Goal: Task Accomplishment & Management: Manage account settings

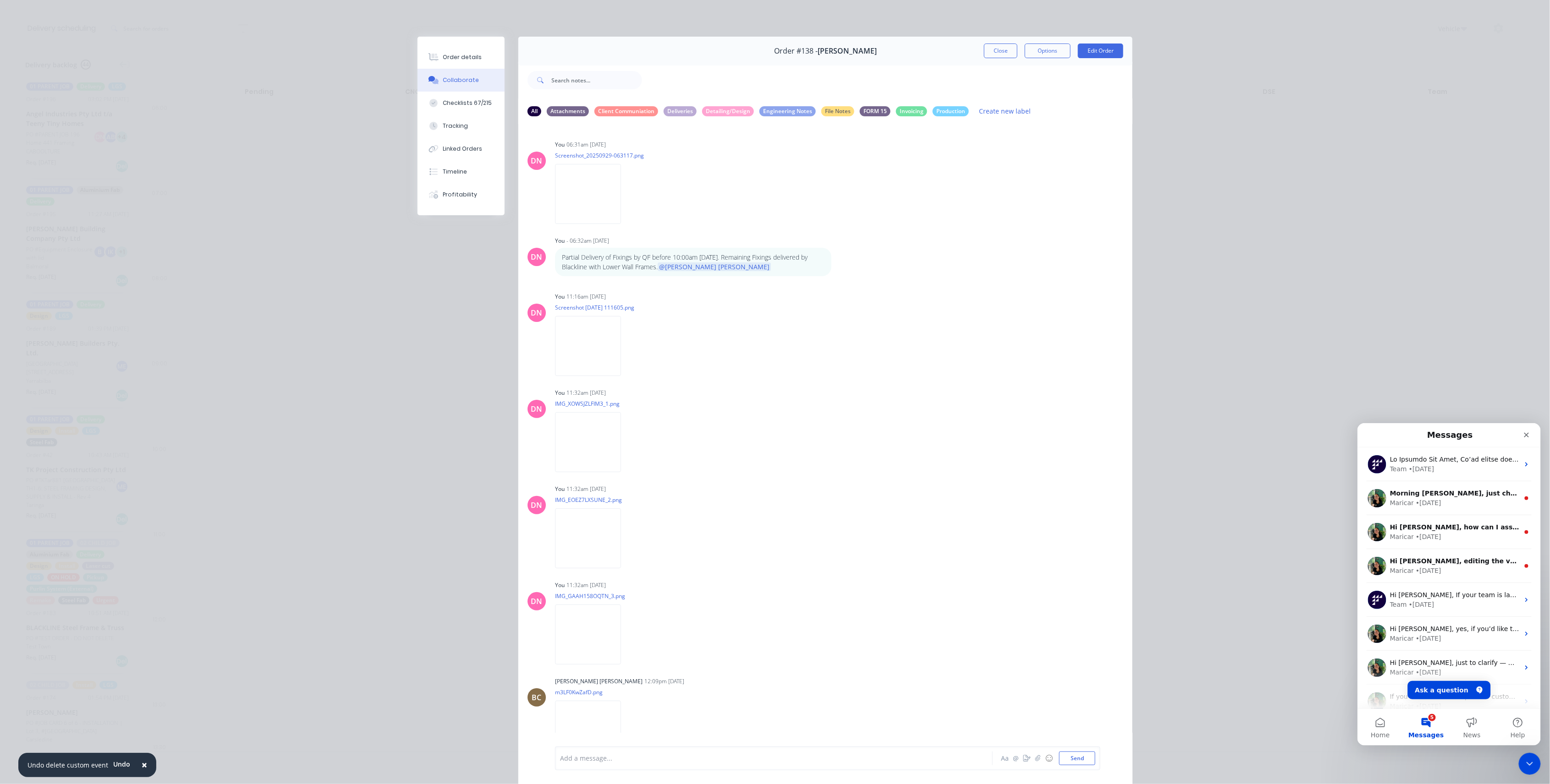
scroll to position [596, 0]
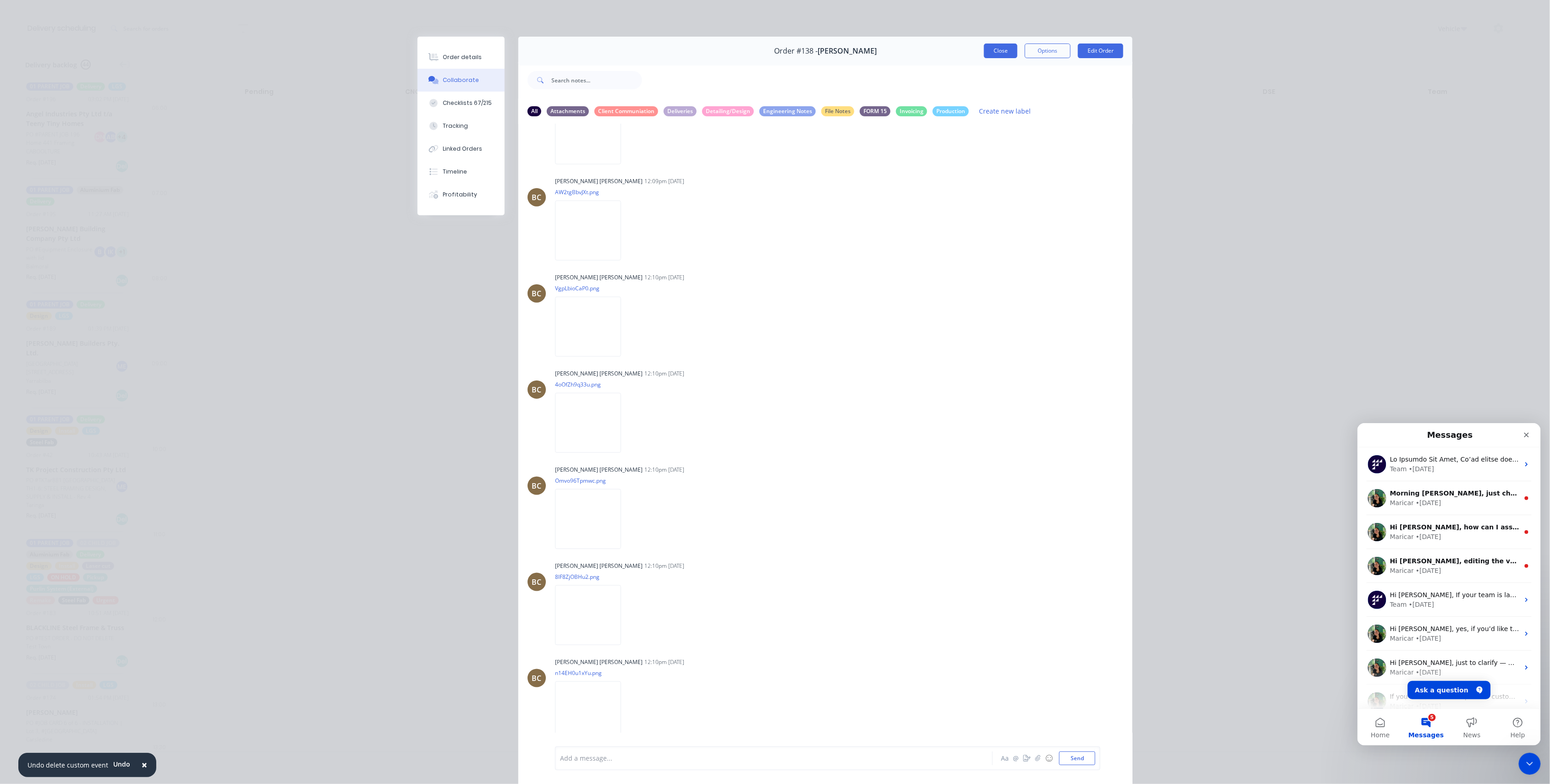
click at [985, 52] on button "Close" at bounding box center [1000, 50] width 33 height 14
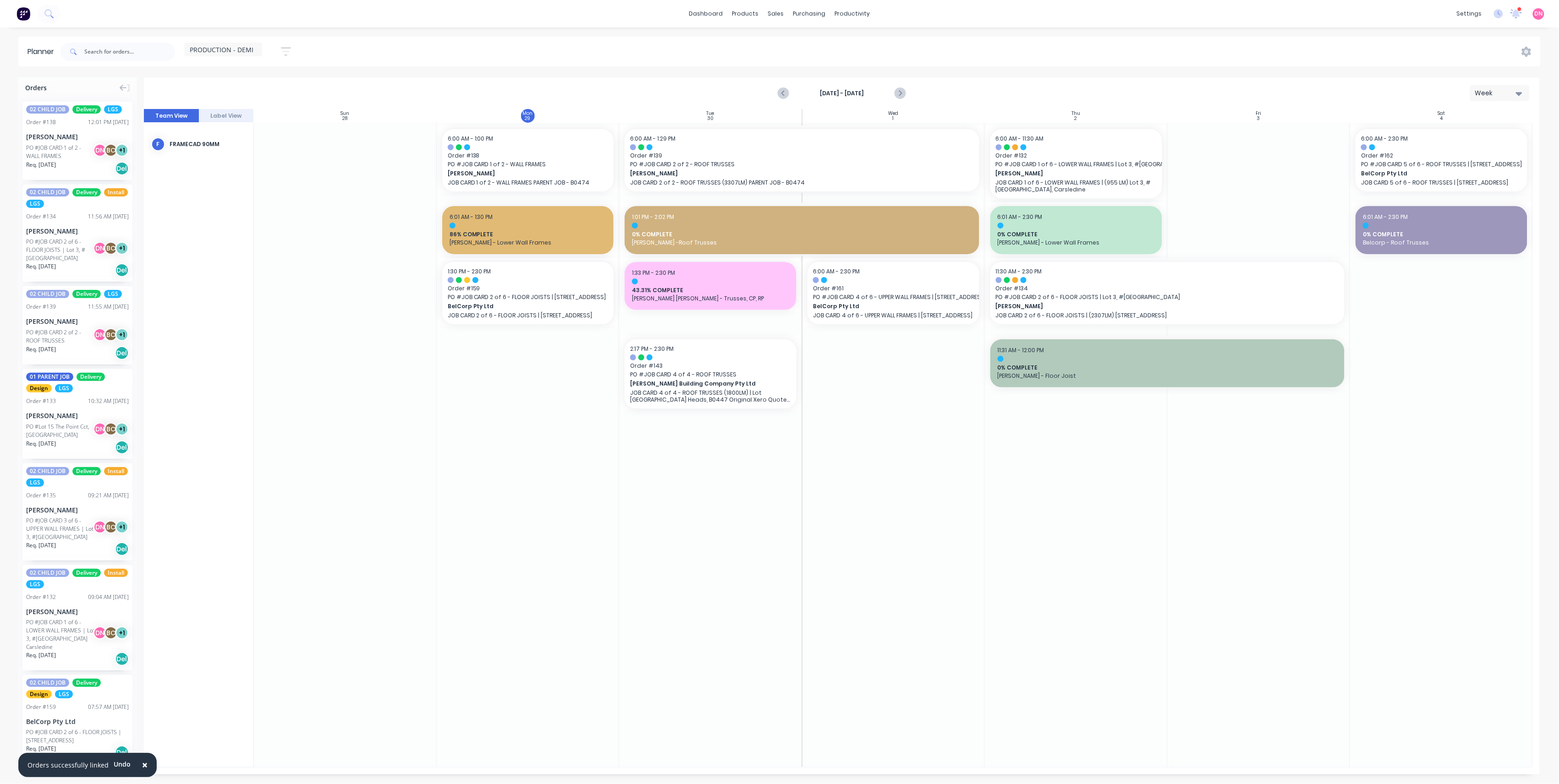
scroll to position [61, 0]
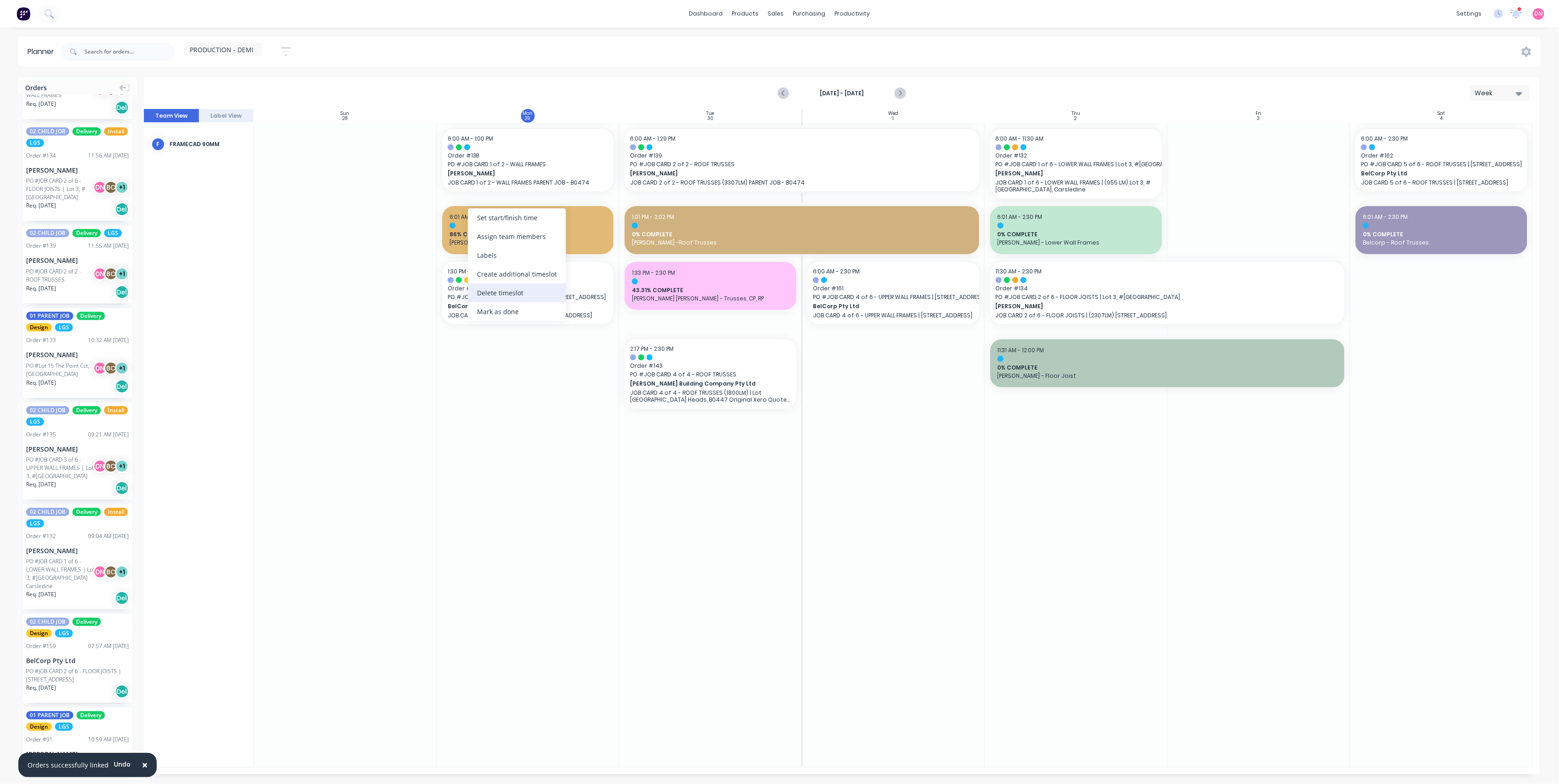
click at [523, 296] on div "Delete timeslot" at bounding box center [516, 293] width 98 height 19
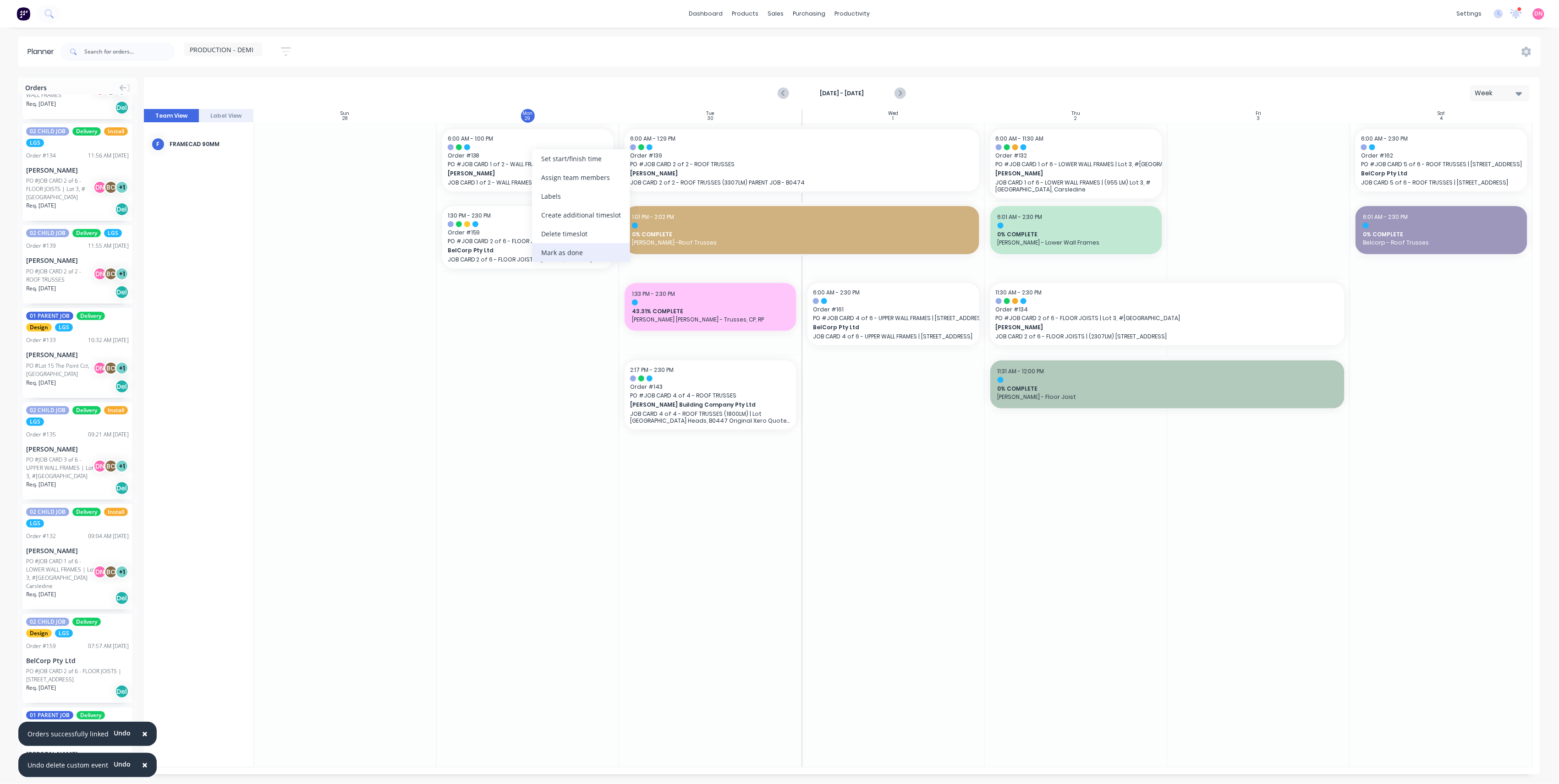
click at [564, 257] on div "Mark as done" at bounding box center [580, 253] width 98 height 19
click at [776, 95] on button "Previous page" at bounding box center [783, 93] width 18 height 18
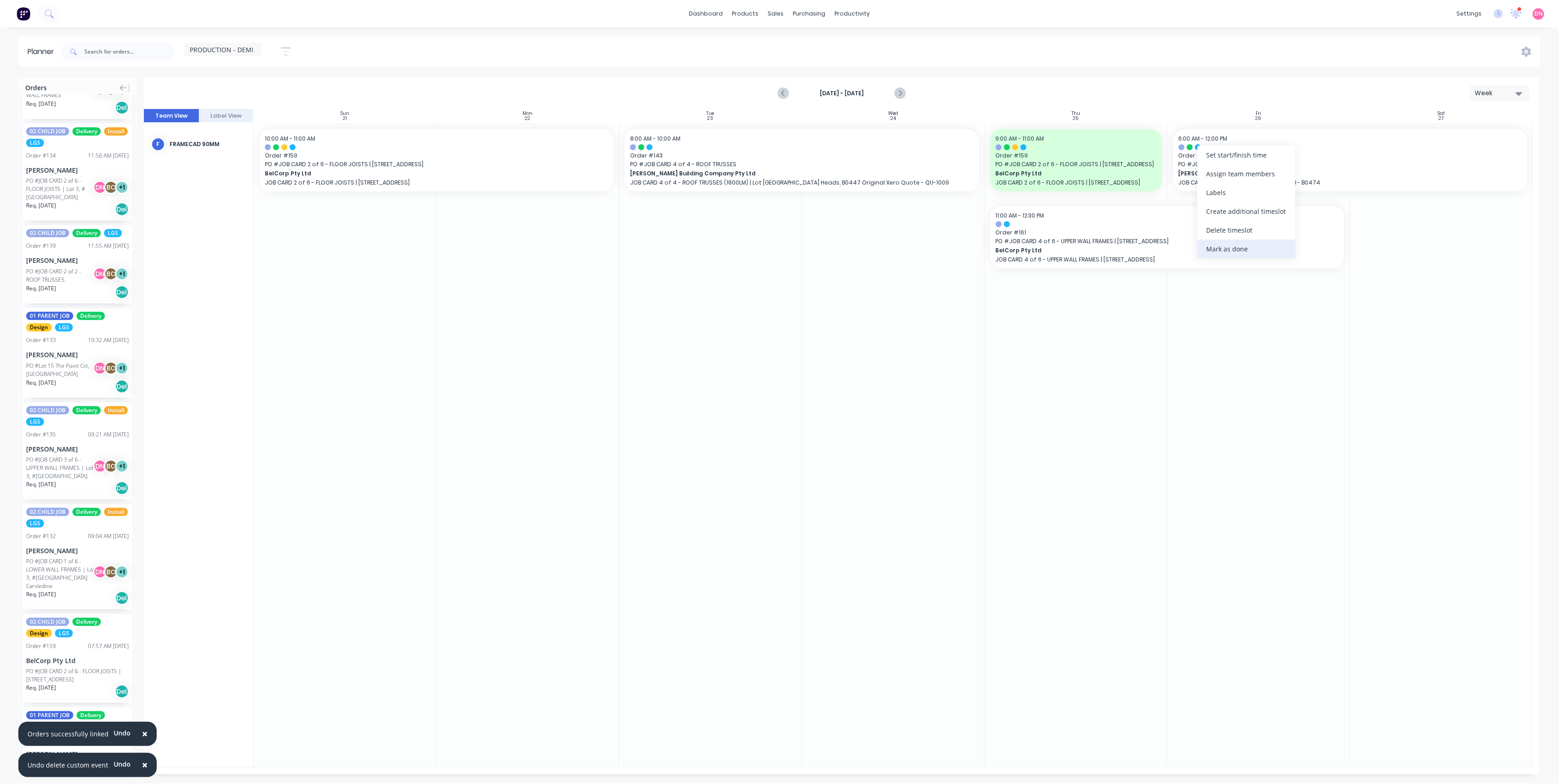
click at [1220, 241] on div "Mark as done" at bounding box center [1246, 249] width 98 height 19
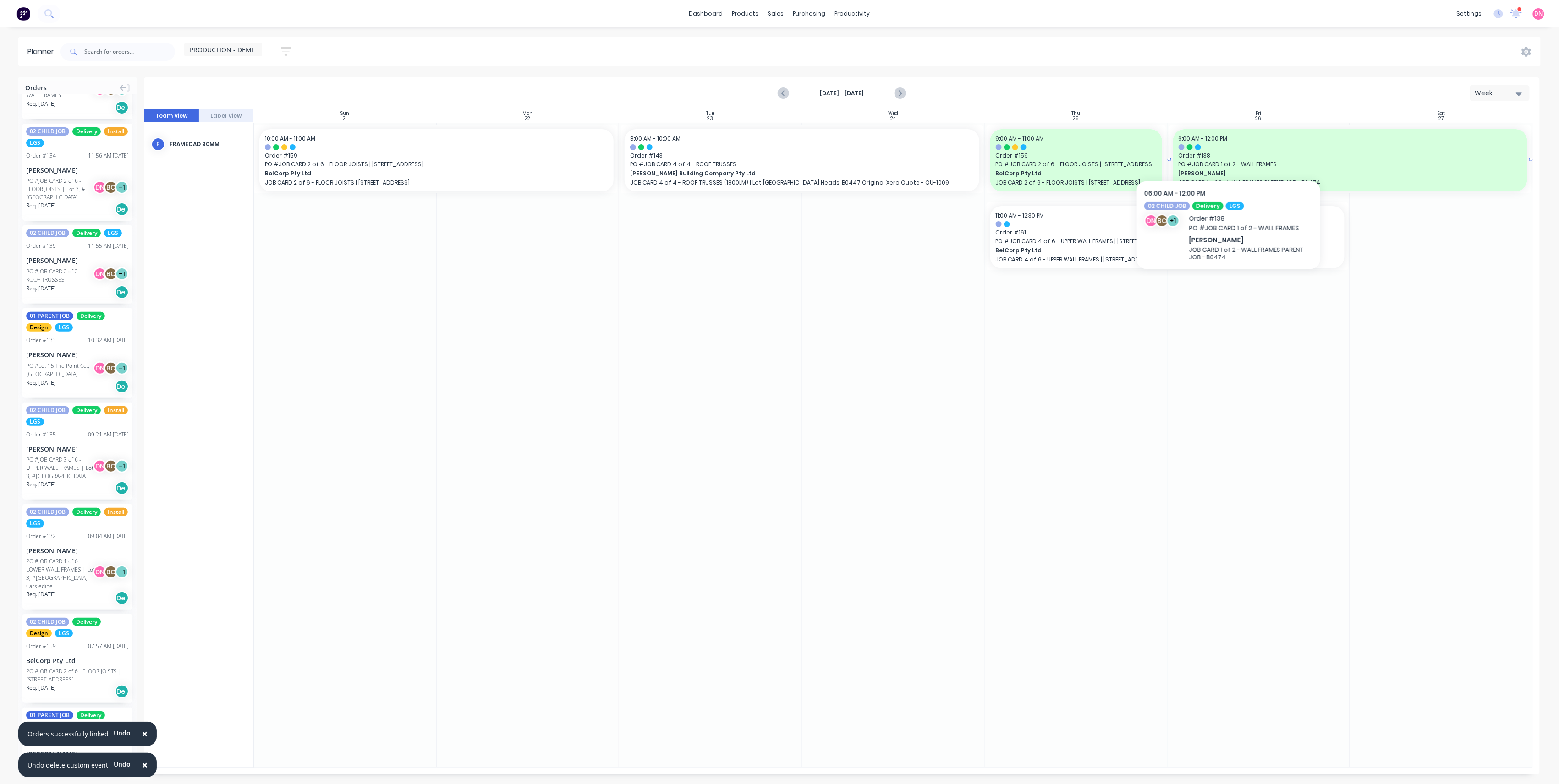
click at [1228, 148] on div at bounding box center [1350, 147] width 343 height 6
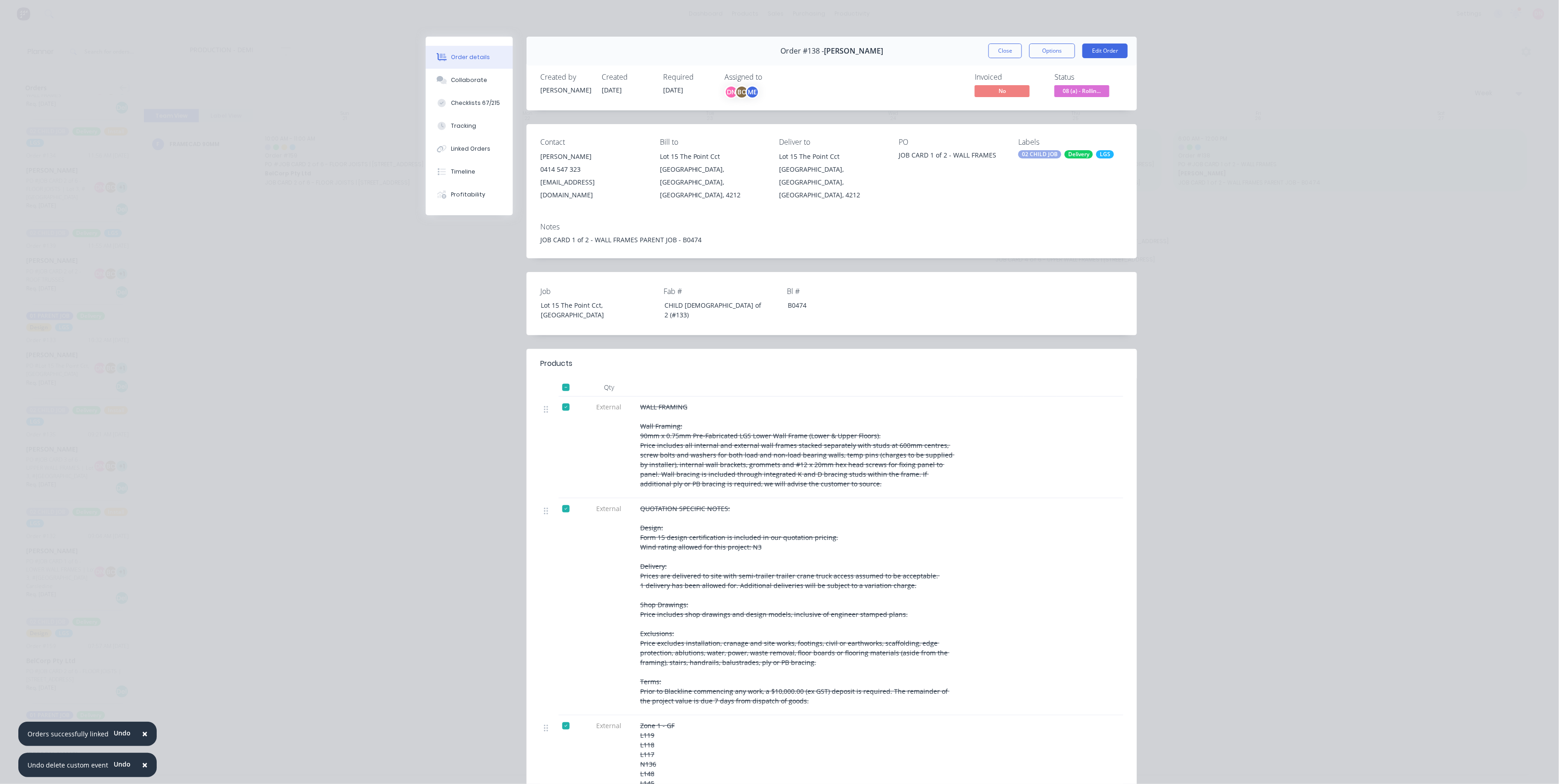
click at [1068, 94] on span "08 (a) - Rollin..." at bounding box center [1082, 91] width 55 height 11
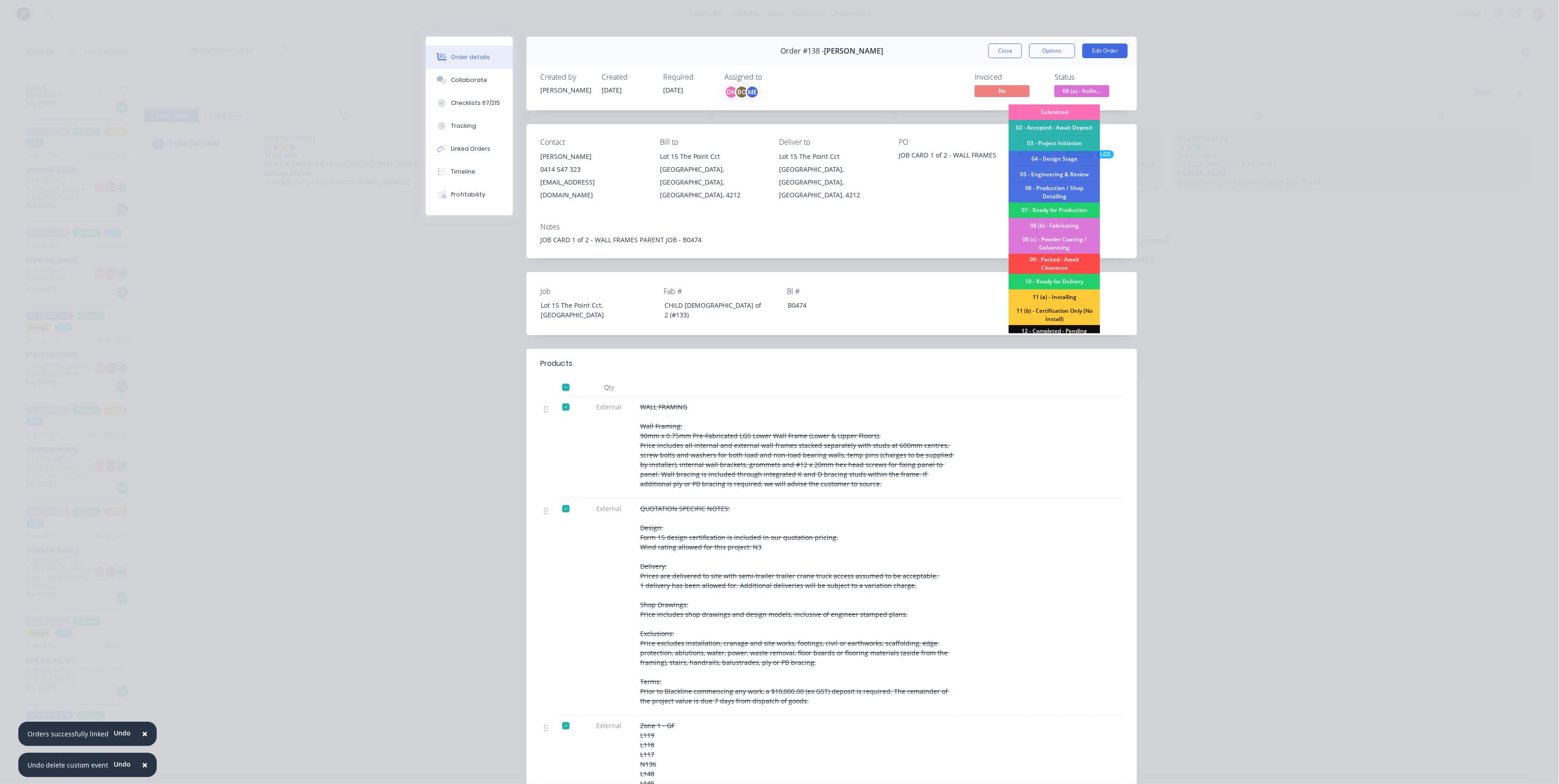
click at [1071, 257] on div "09 - Packed - Await Clearance" at bounding box center [1055, 264] width 92 height 20
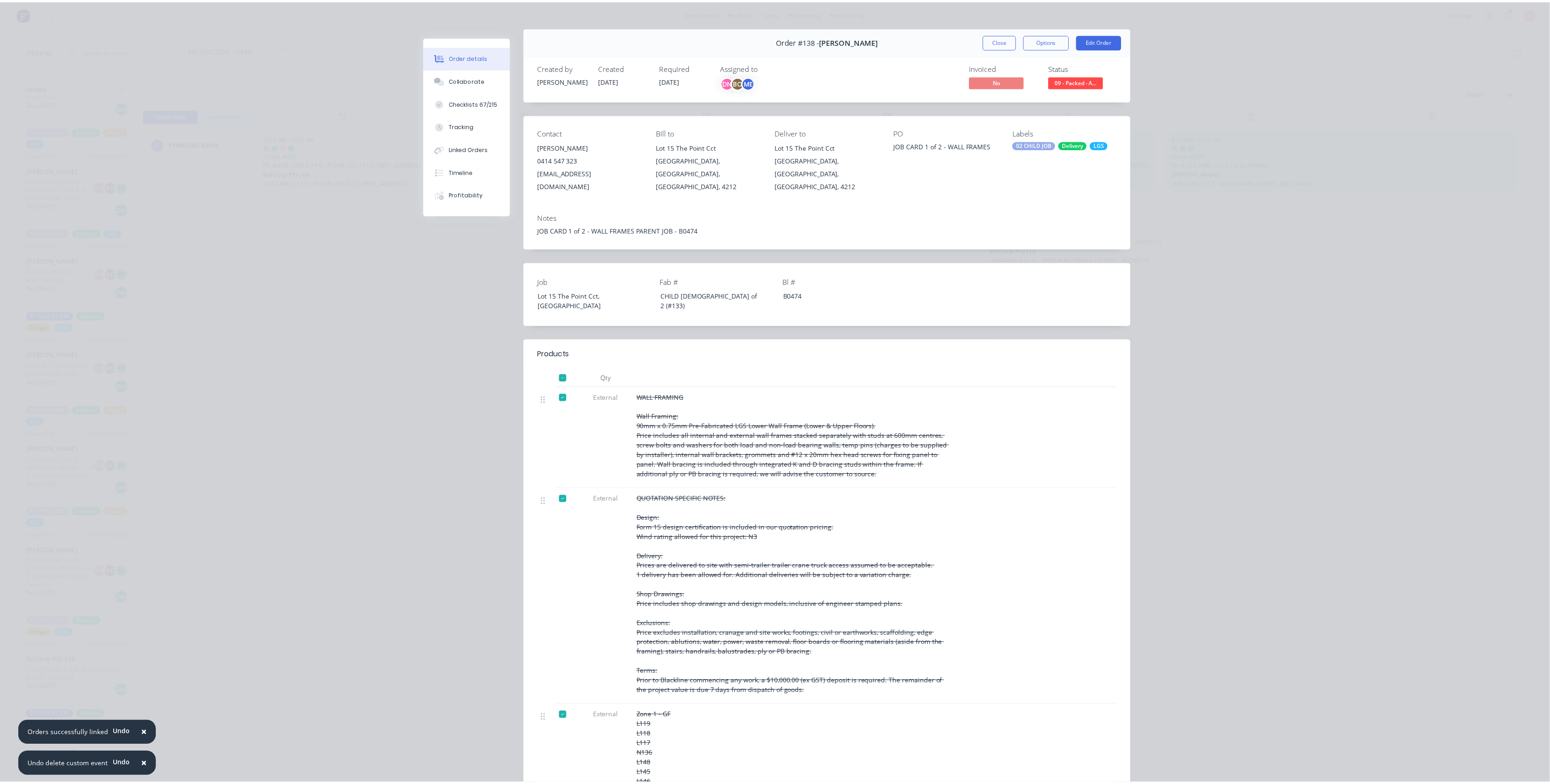
scroll to position [0, 0]
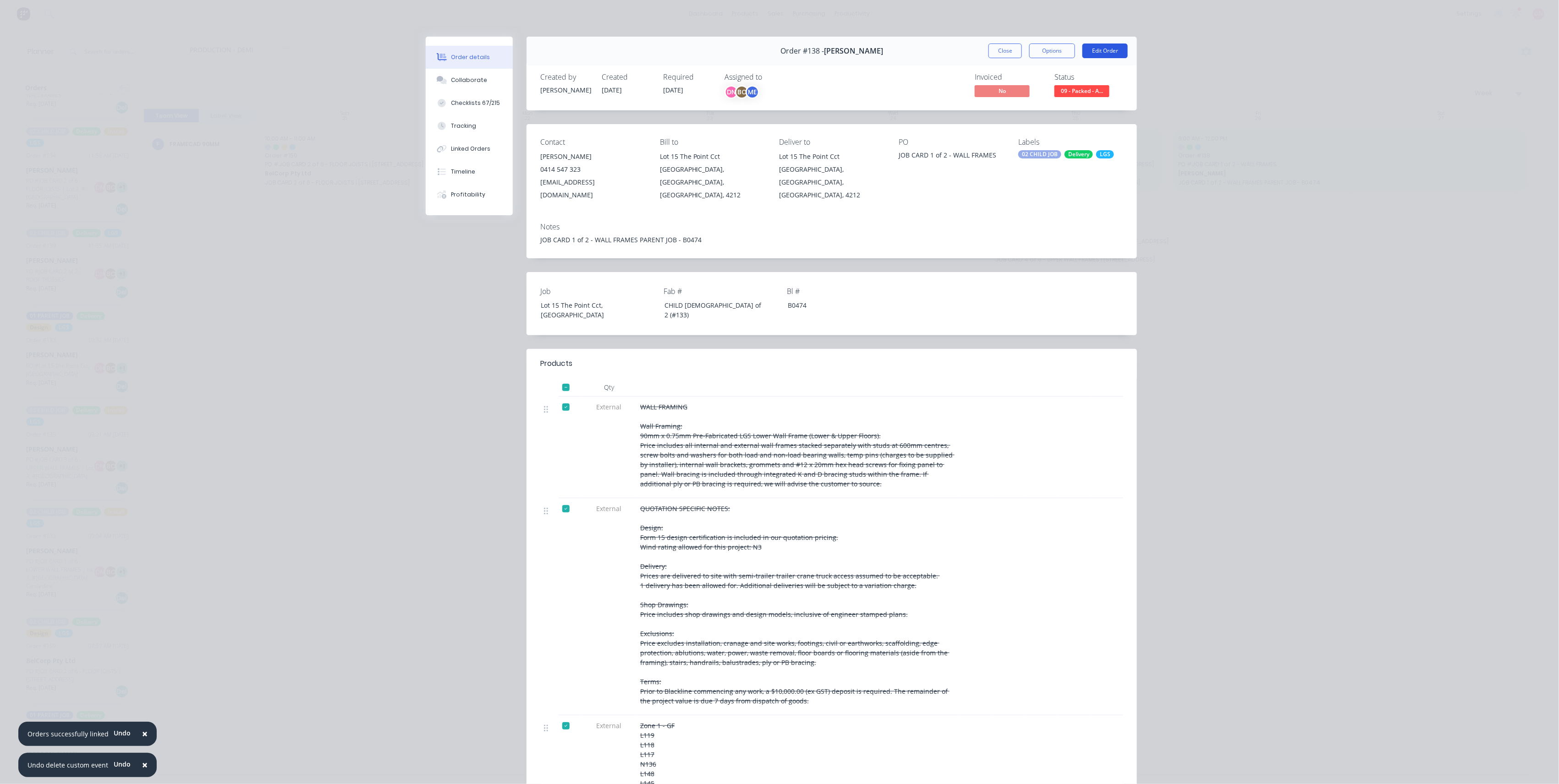
click at [1087, 55] on button "Edit Order" at bounding box center [1105, 50] width 46 height 14
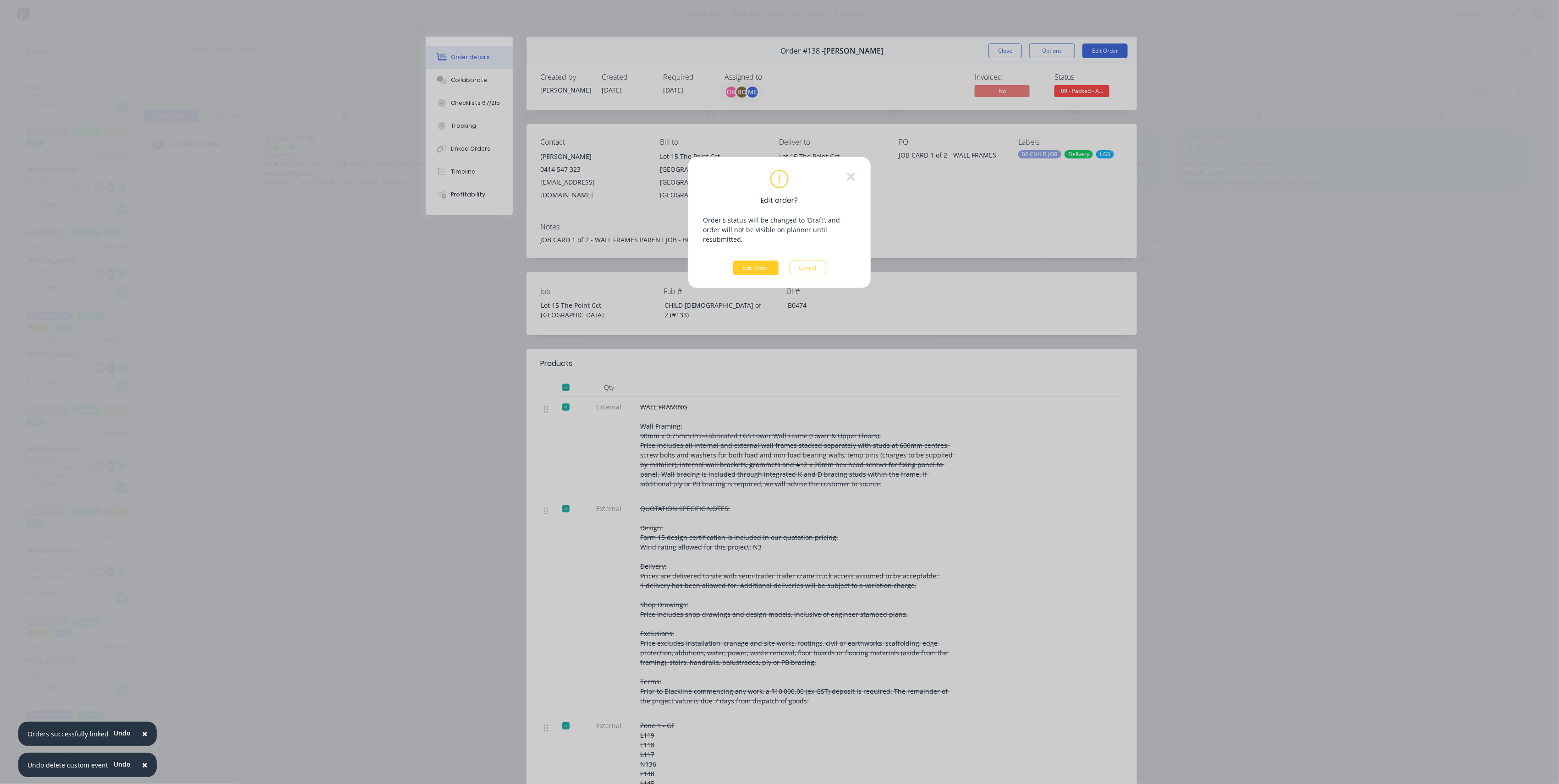
click at [766, 261] on button "Edit Order" at bounding box center [756, 267] width 46 height 14
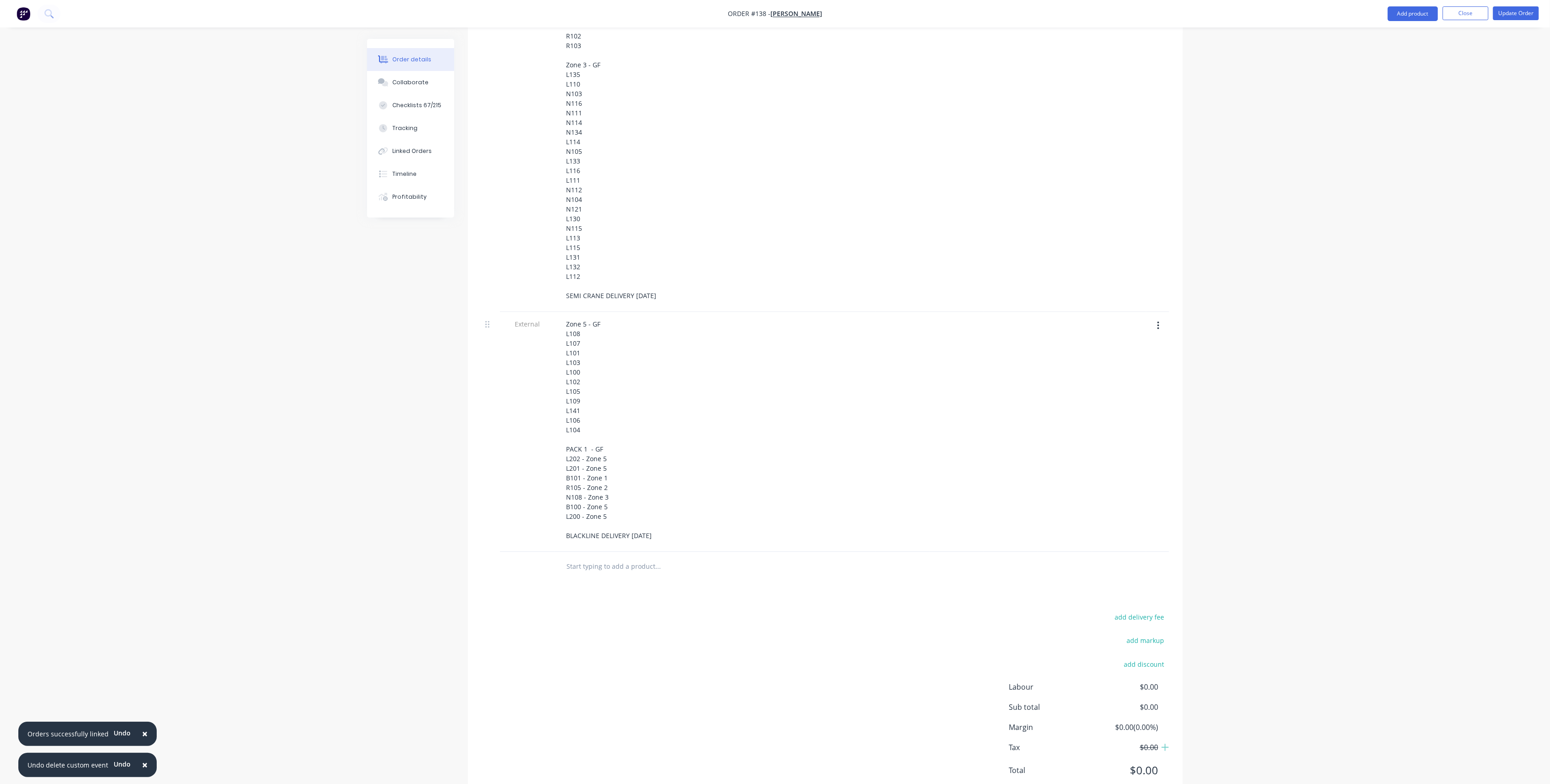
scroll to position [1426, 0]
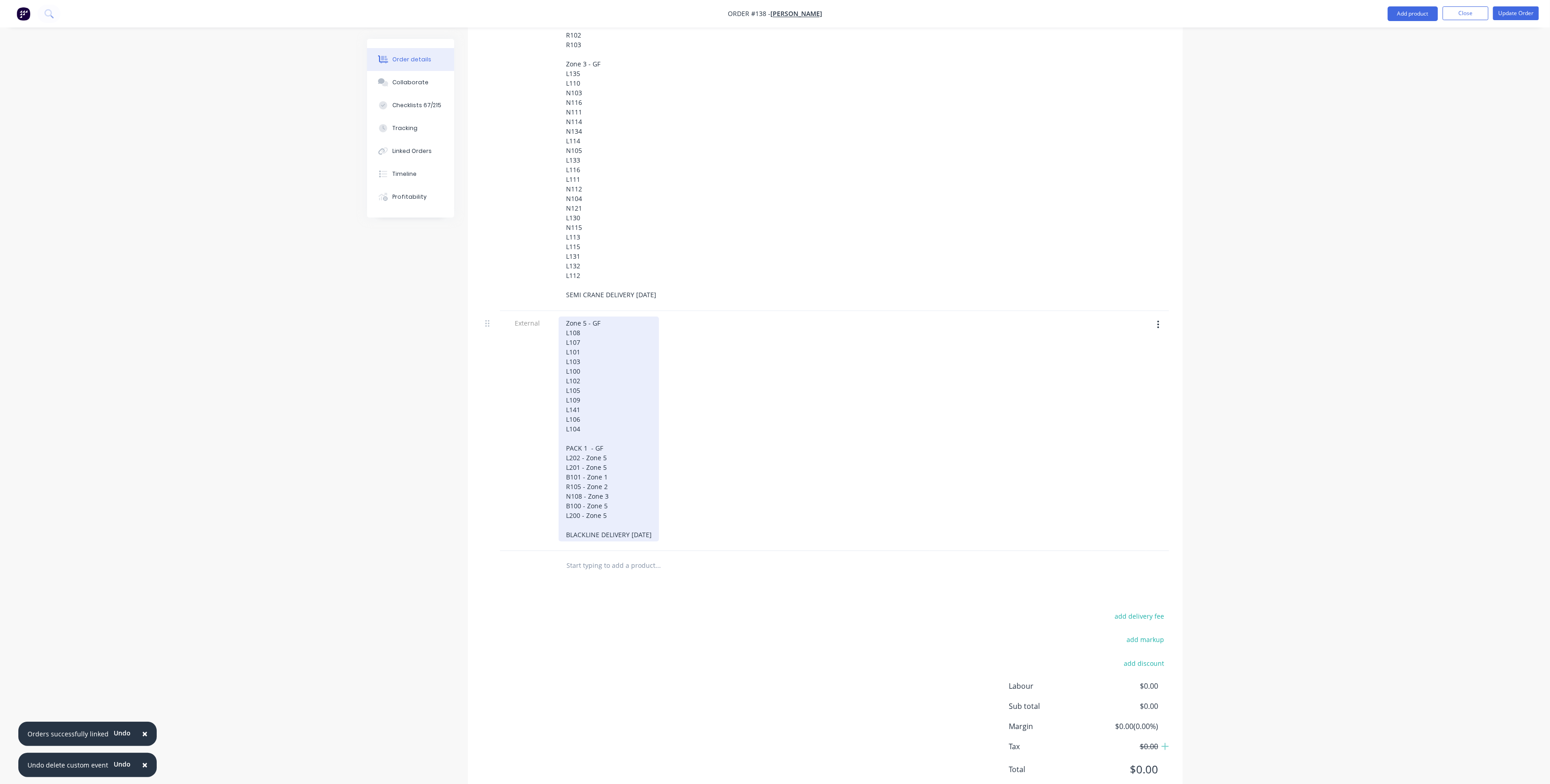
click at [618, 500] on div "Zone 5 - GF L108 L107 L101 L103 L100 L102 L105 L109 L141 L106 L104 PACK 1 - GF …" at bounding box center [609, 428] width 101 height 225
drag, startPoint x: 657, startPoint y: 504, endPoint x: 631, endPoint y: 507, distance: 26.2
click at [631, 507] on div "Zone 5 - GF L108 L107 L101 L103 L100 L102 L105 L109 L141 L106 L104 PACK 1 - GF …" at bounding box center [609, 428] width 101 height 225
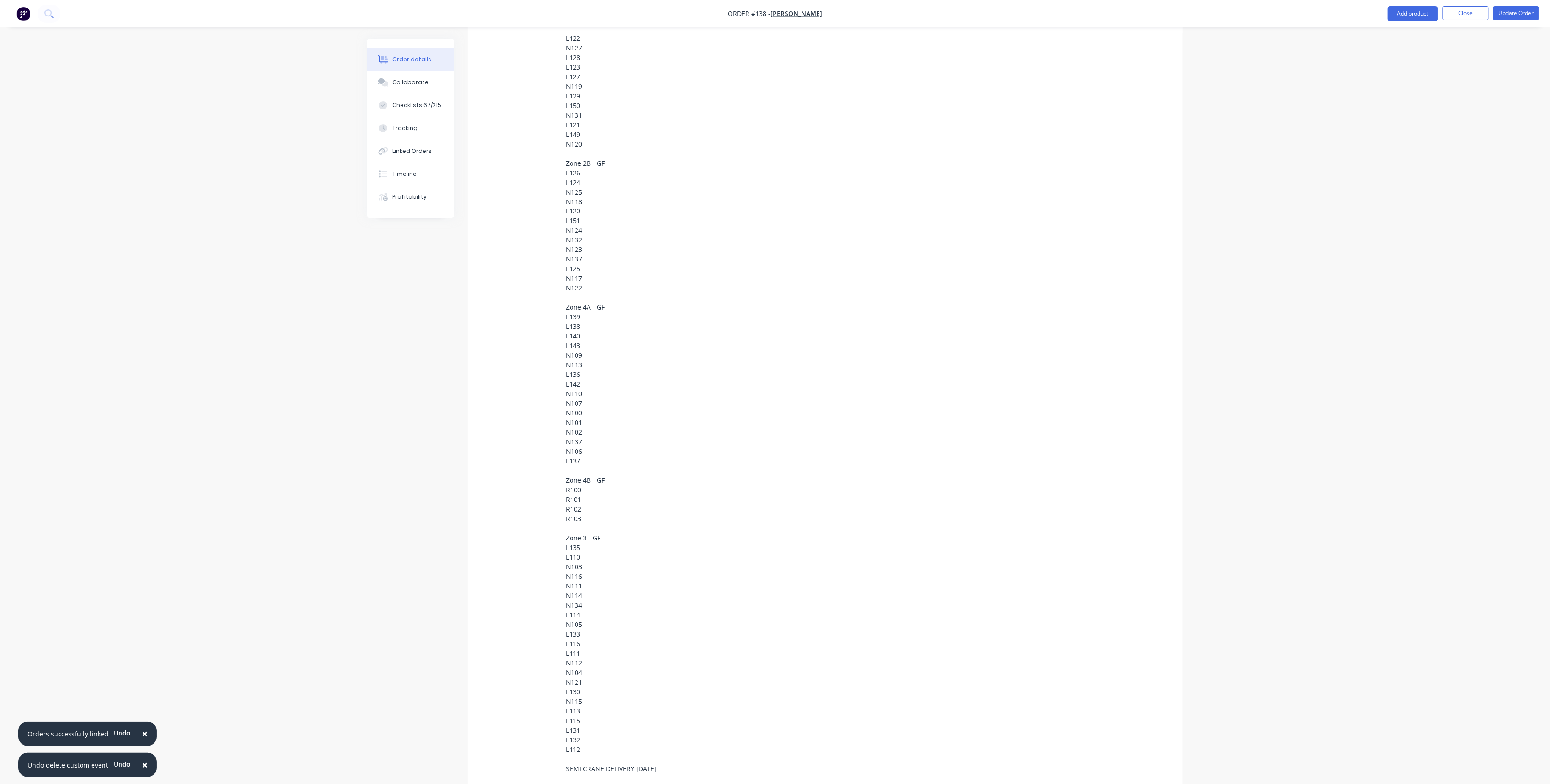
scroll to position [937, 0]
click at [1497, 15] on button "Update Order" at bounding box center [1516, 13] width 46 height 13
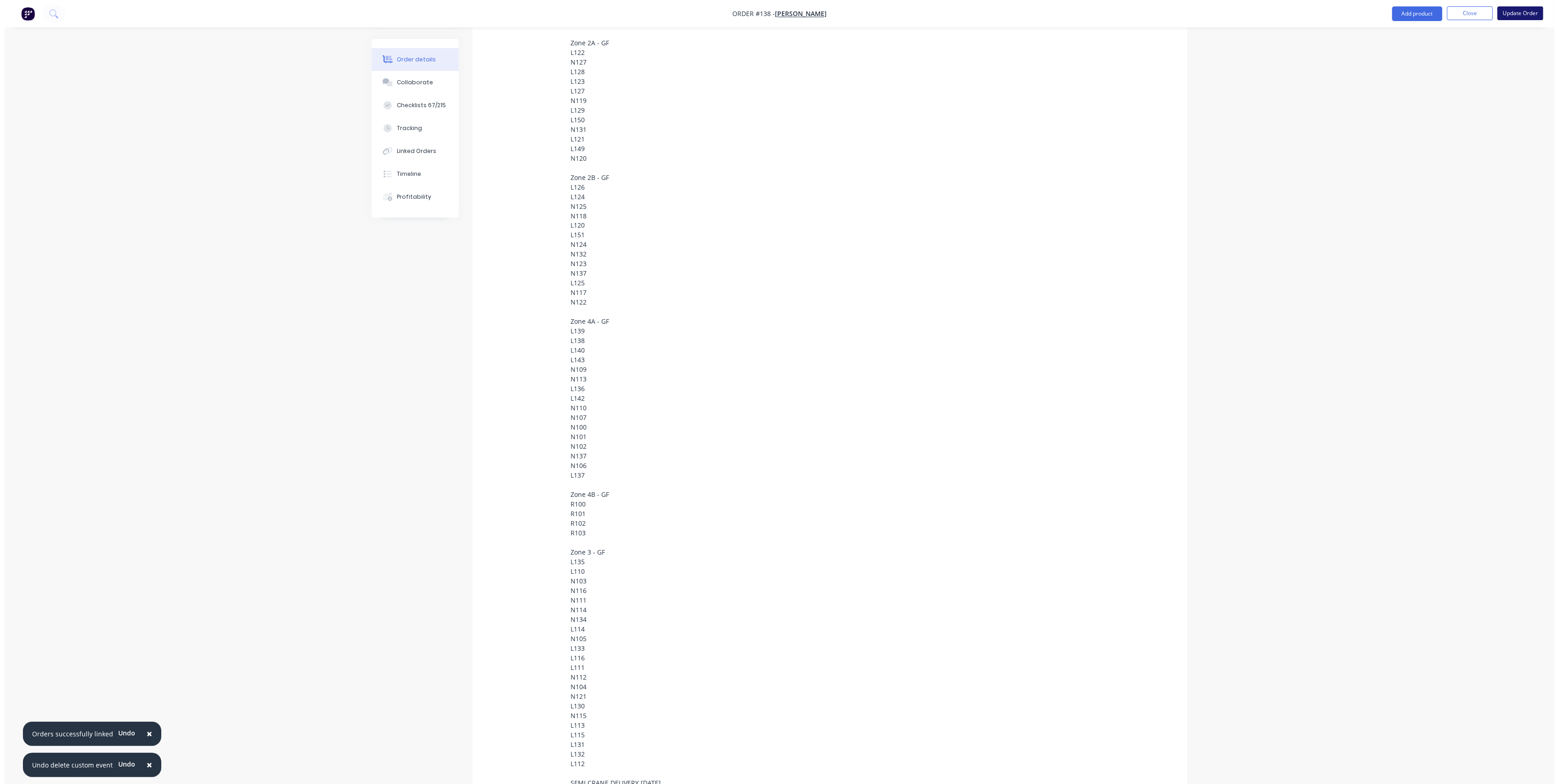
scroll to position [0, 0]
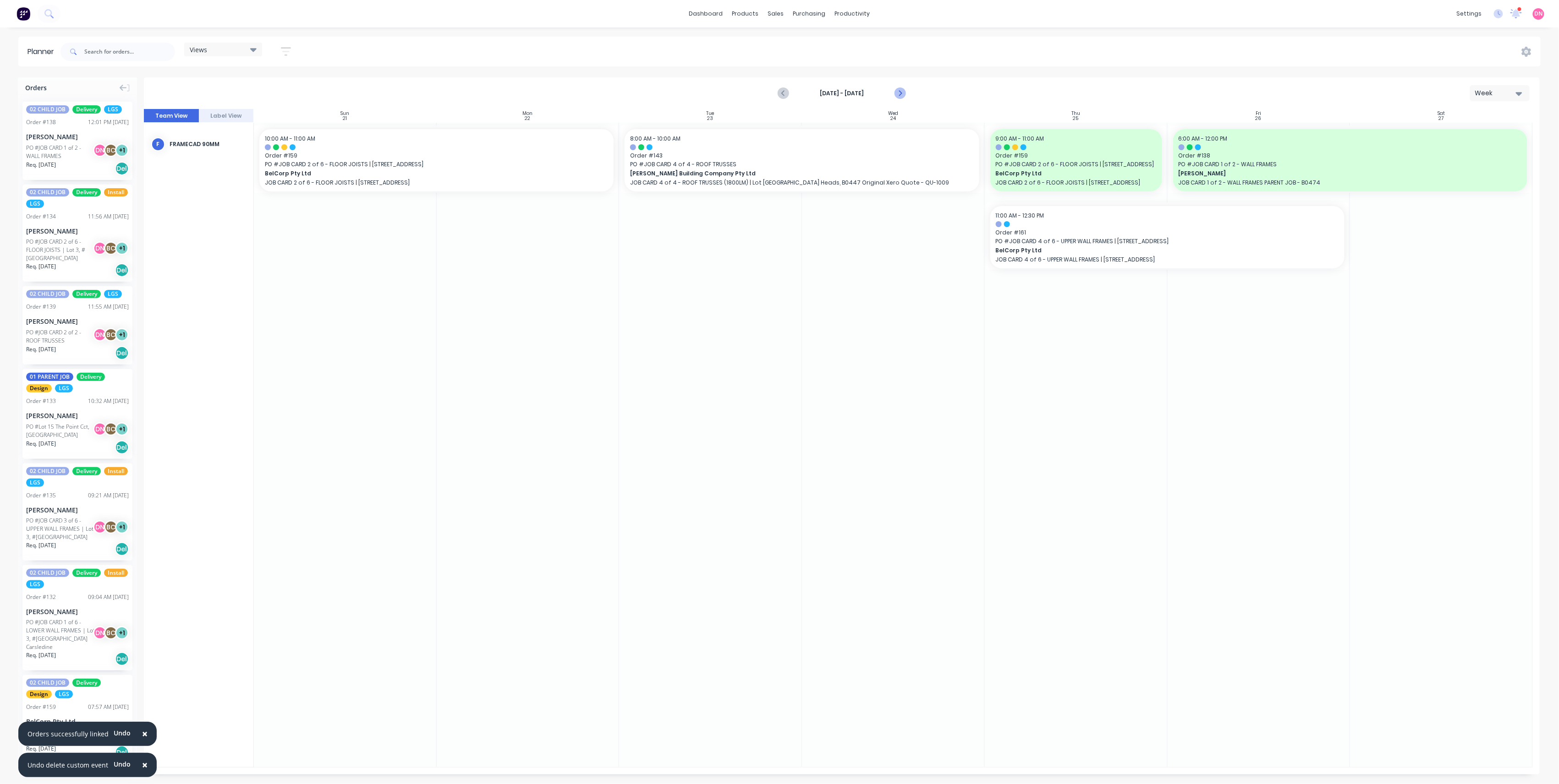
click at [895, 92] on icon "Next page" at bounding box center [900, 94] width 11 height 11
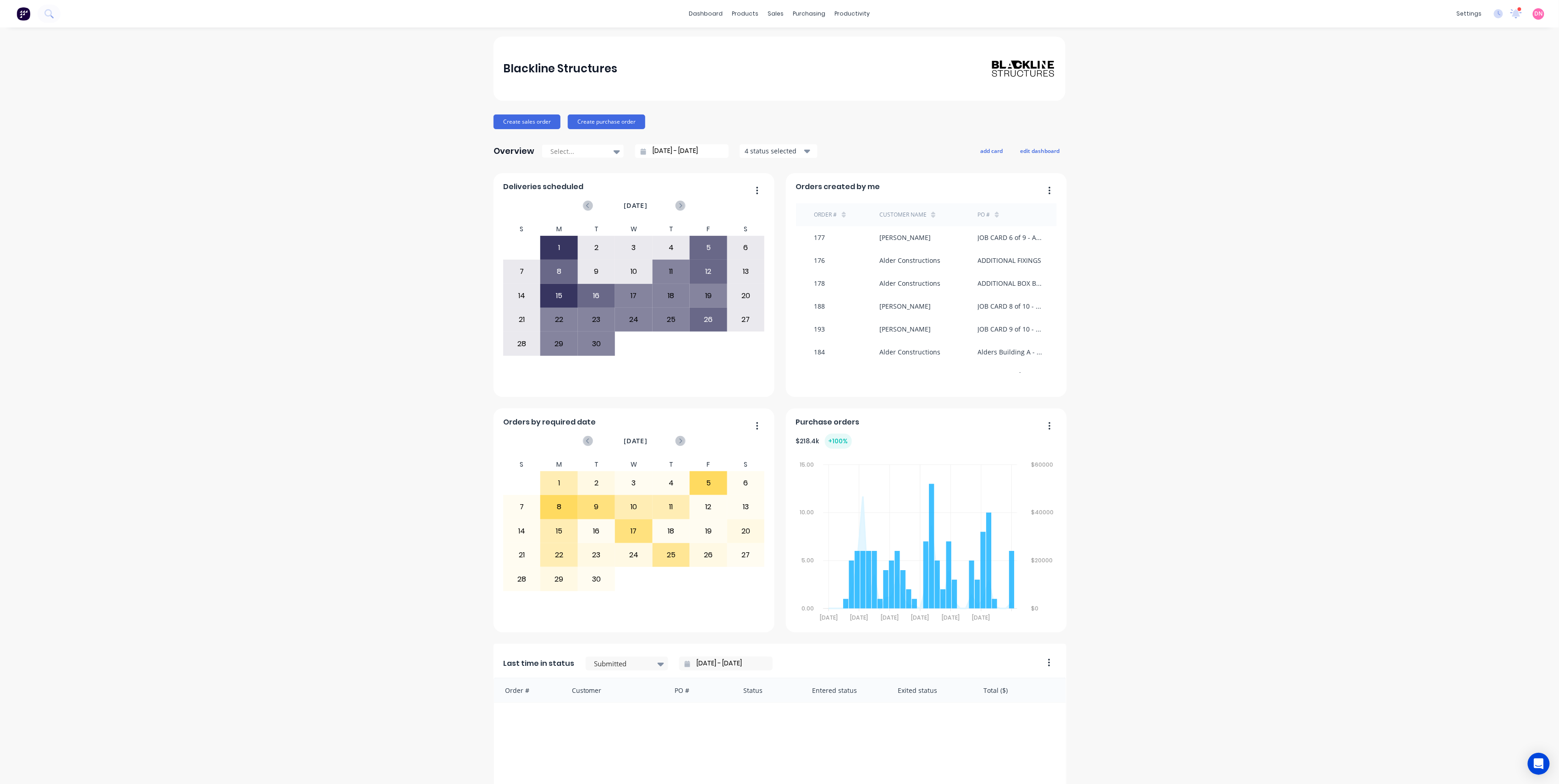
click at [814, 12] on div "purchasing" at bounding box center [810, 13] width 42 height 13
click at [820, 46] on div "Purchase Orders" at bounding box center [834, 44] width 48 height 9
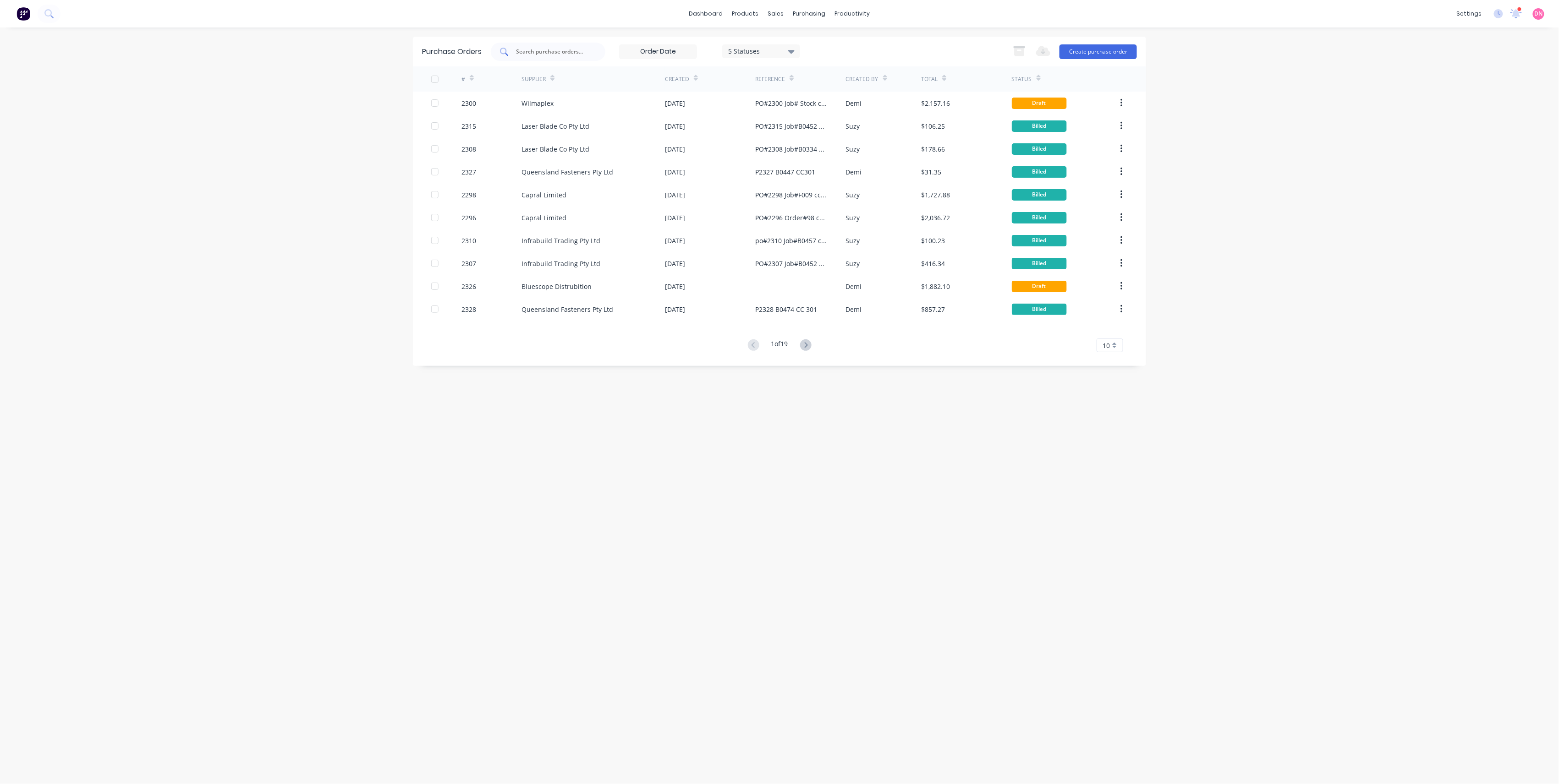
click at [594, 49] on div at bounding box center [548, 51] width 115 height 18
click at [672, 107] on div "[DATE]" at bounding box center [674, 103] width 20 height 9
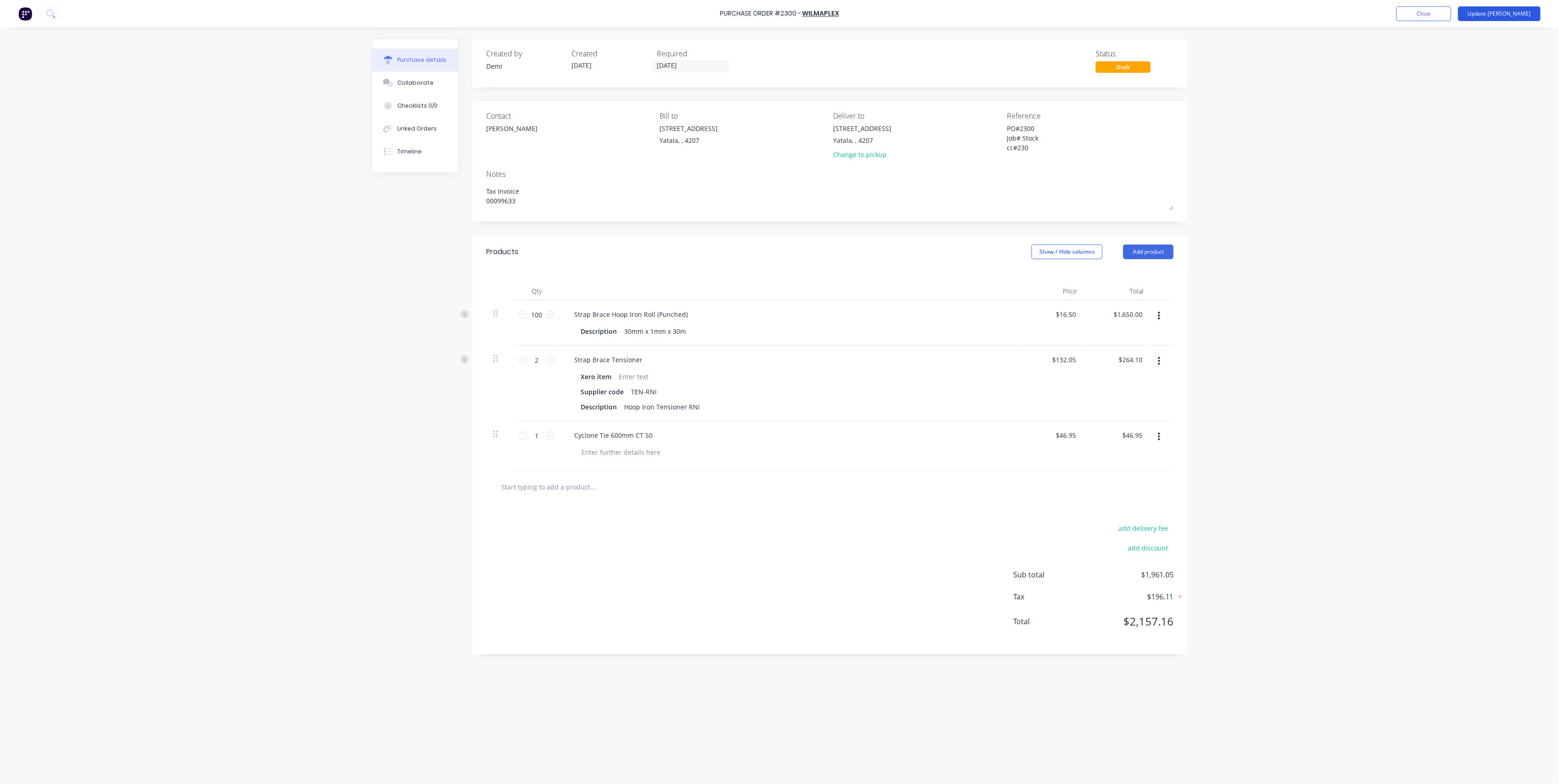
click at [1510, 15] on button "Update [PERSON_NAME]" at bounding box center [1499, 13] width 83 height 14
type textarea "x"
click at [1432, 13] on button "Close" at bounding box center [1423, 13] width 55 height 14
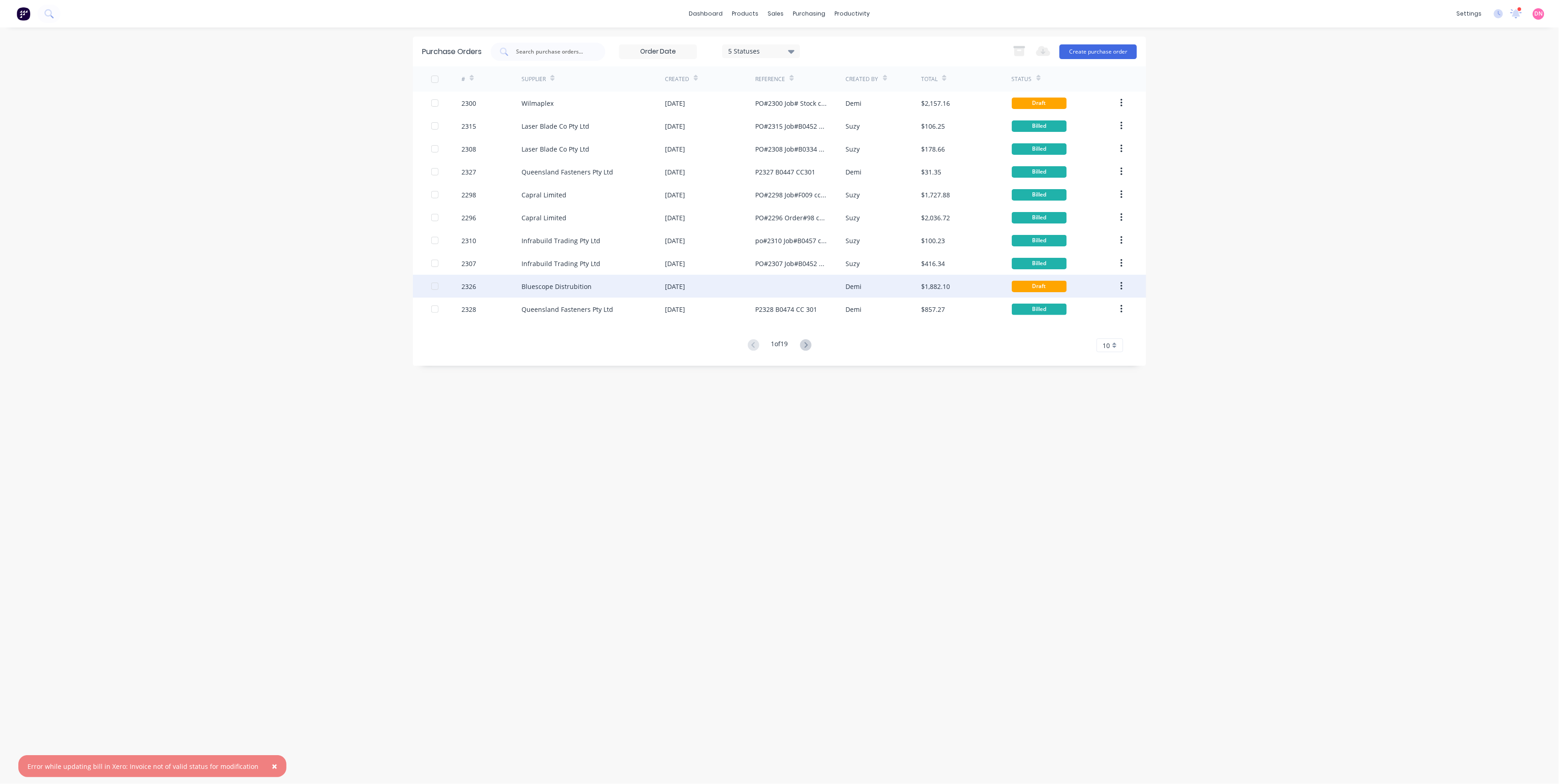
click at [796, 290] on div at bounding box center [799, 286] width 90 height 23
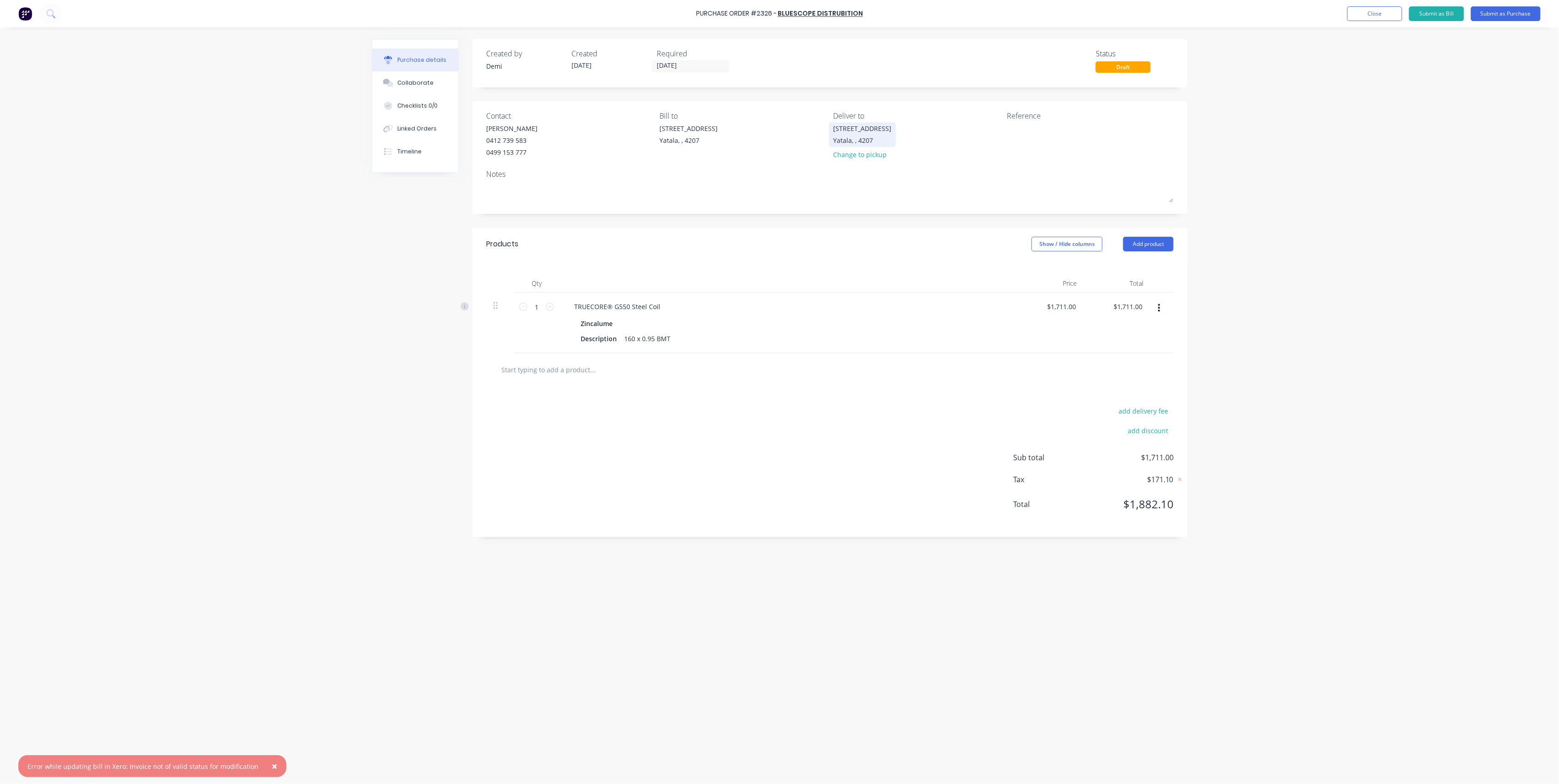
click at [871, 137] on div "Yatala, , 4207" at bounding box center [862, 140] width 58 height 9
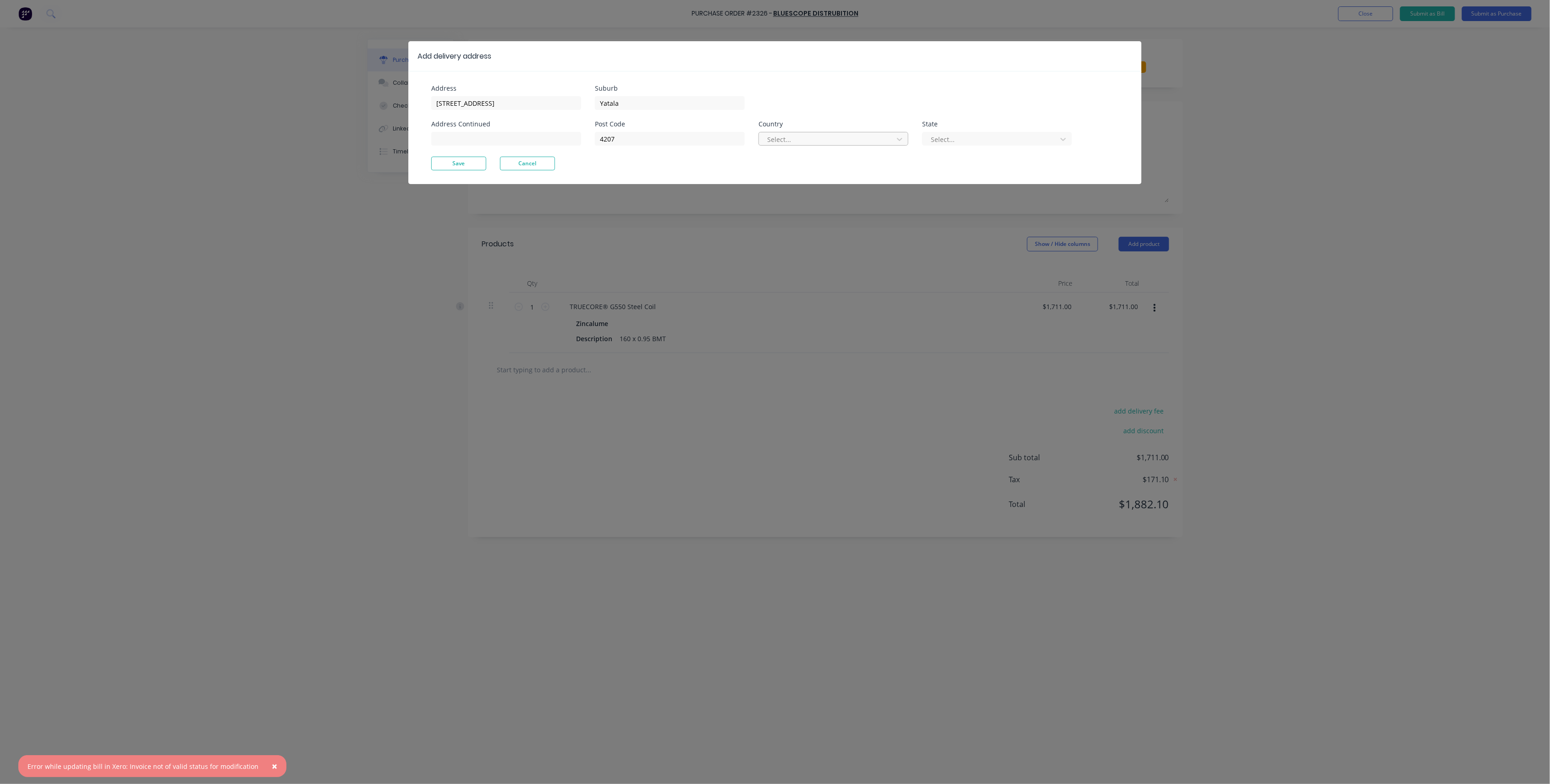
click at [872, 137] on div at bounding box center [827, 139] width 122 height 11
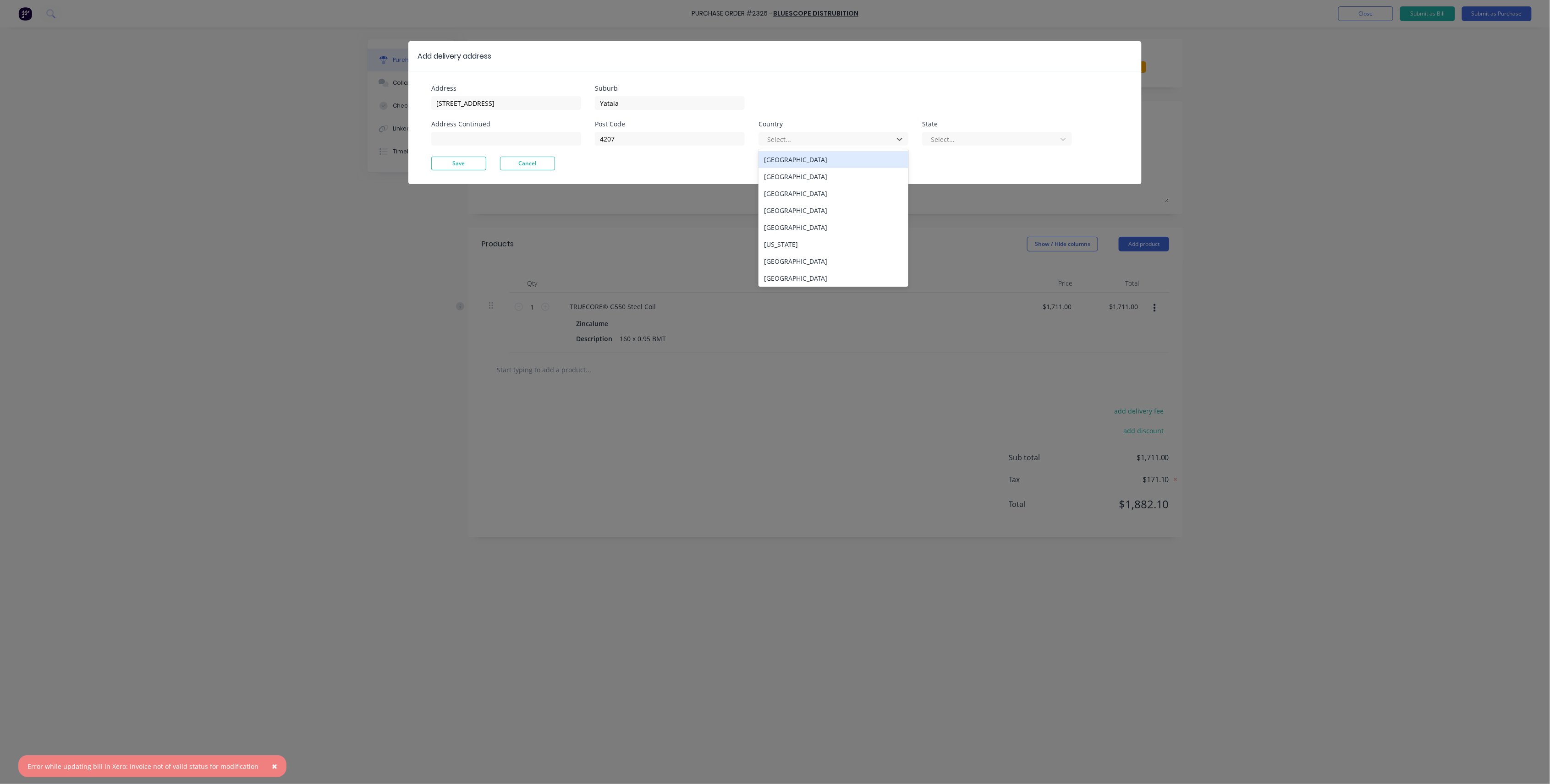
click at [847, 158] on div "[GEOGRAPHIC_DATA]" at bounding box center [834, 159] width 150 height 17
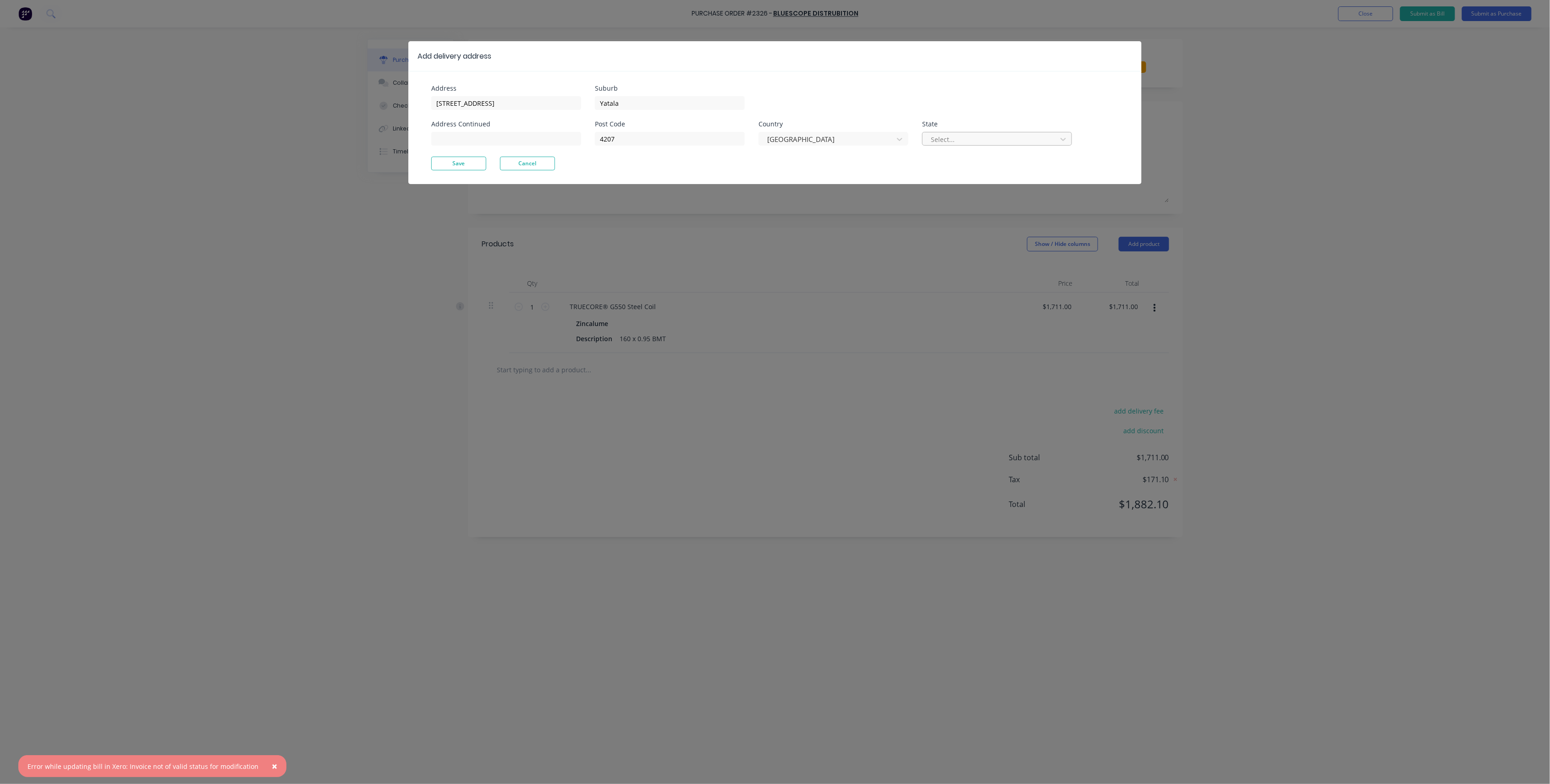
click at [974, 143] on div at bounding box center [990, 139] width 122 height 11
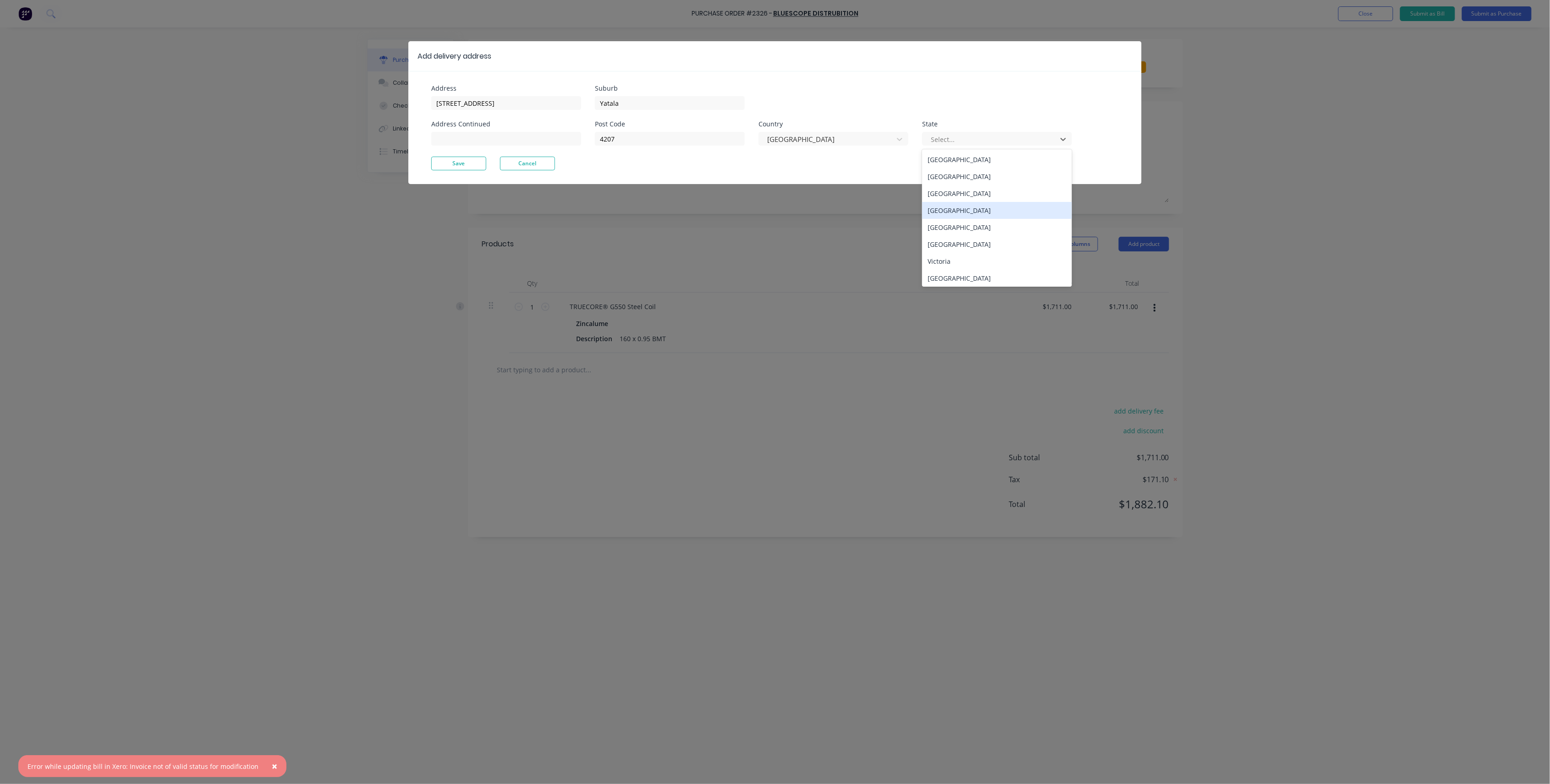
click at [982, 213] on div "[GEOGRAPHIC_DATA]" at bounding box center [997, 210] width 150 height 17
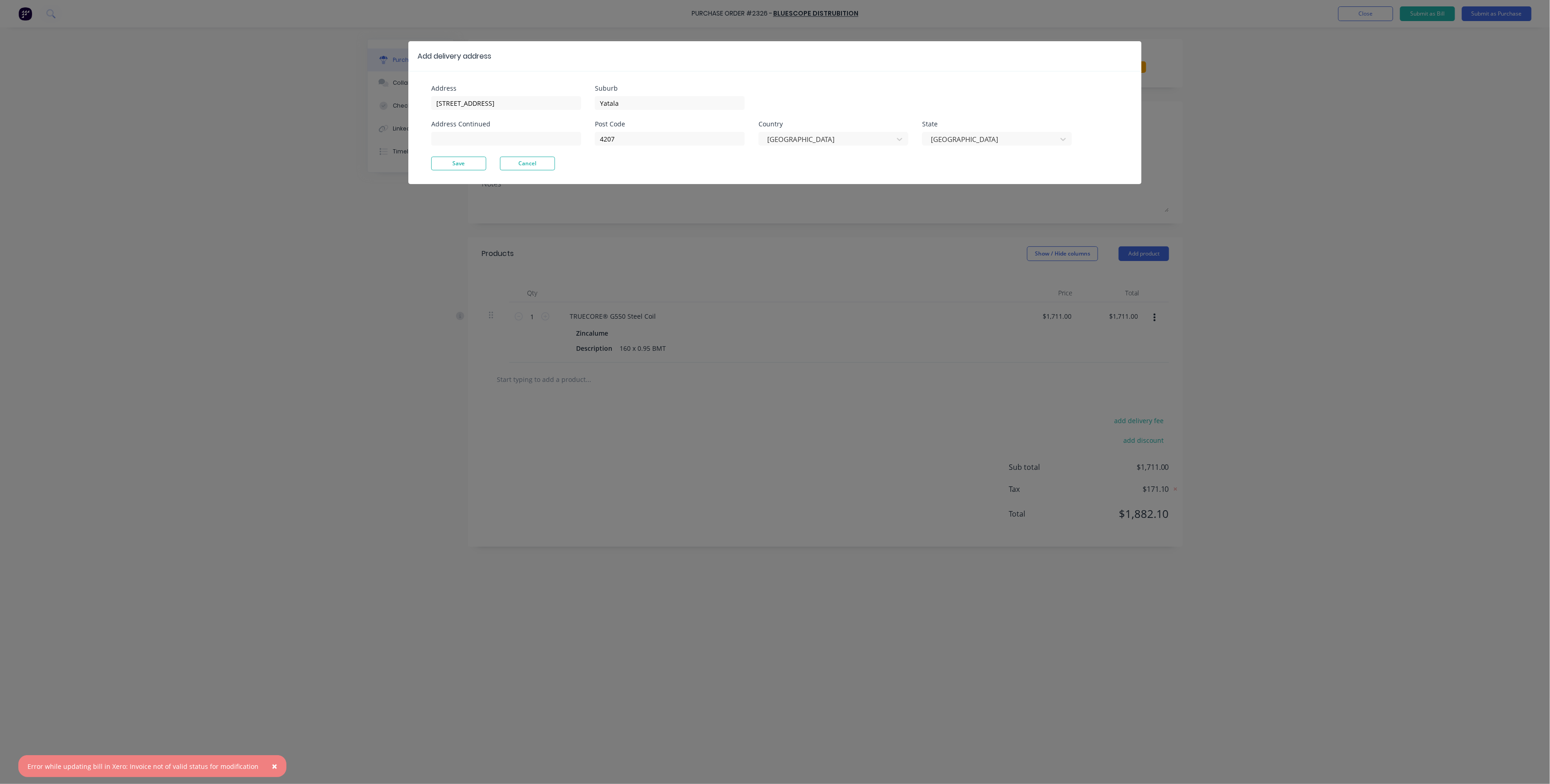
click at [464, 171] on div "Address [STREET_ADDRESS] Address Continued Suburb [GEOGRAPHIC_DATA] Post Code 4…" at bounding box center [775, 127] width 733 height 113
click at [470, 162] on button "Save" at bounding box center [459, 163] width 55 height 13
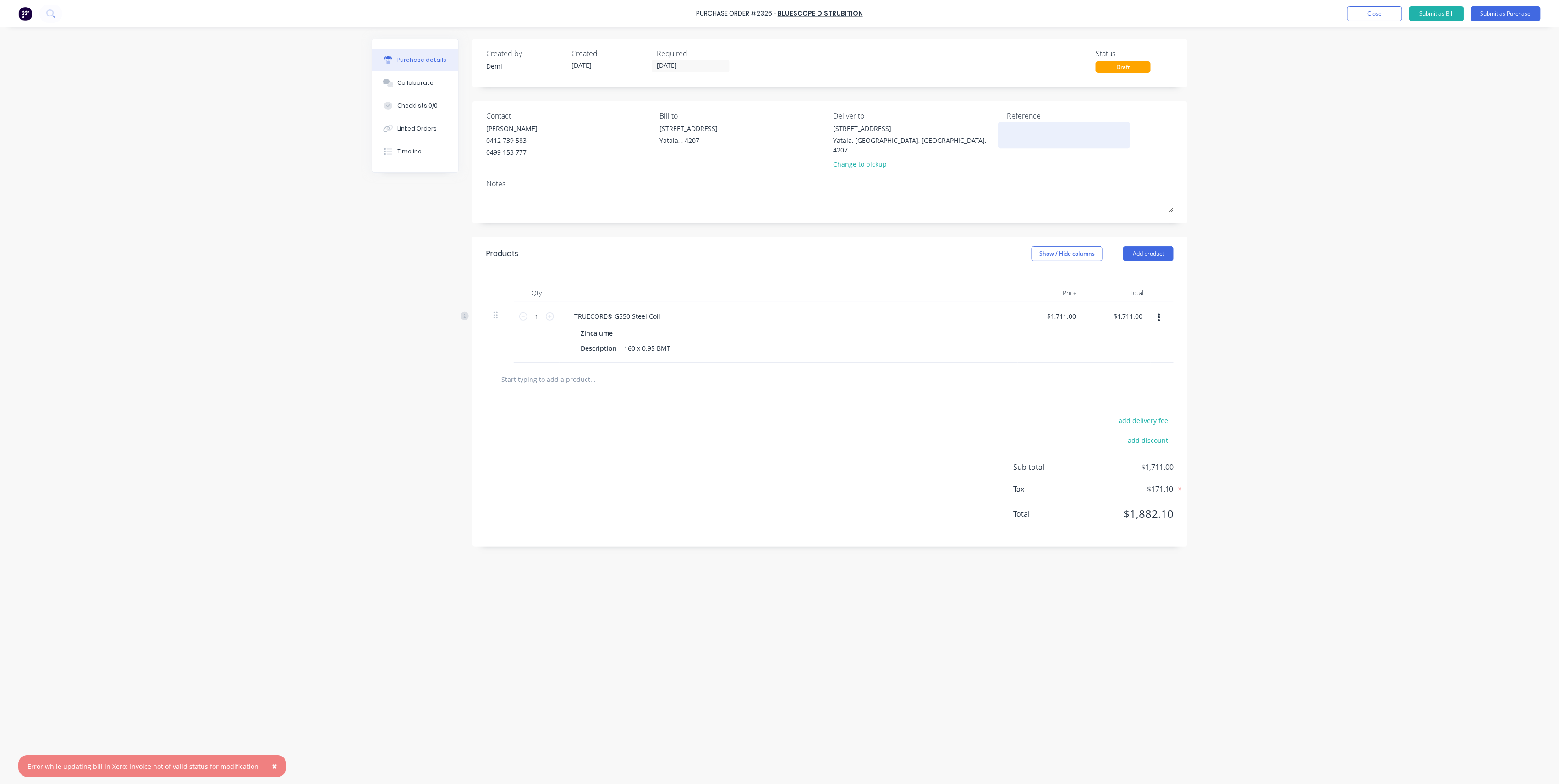
click at [1035, 125] on textarea at bounding box center [1064, 134] width 115 height 21
click at [686, 145] on div "Yatala, , 4207" at bounding box center [688, 140] width 58 height 9
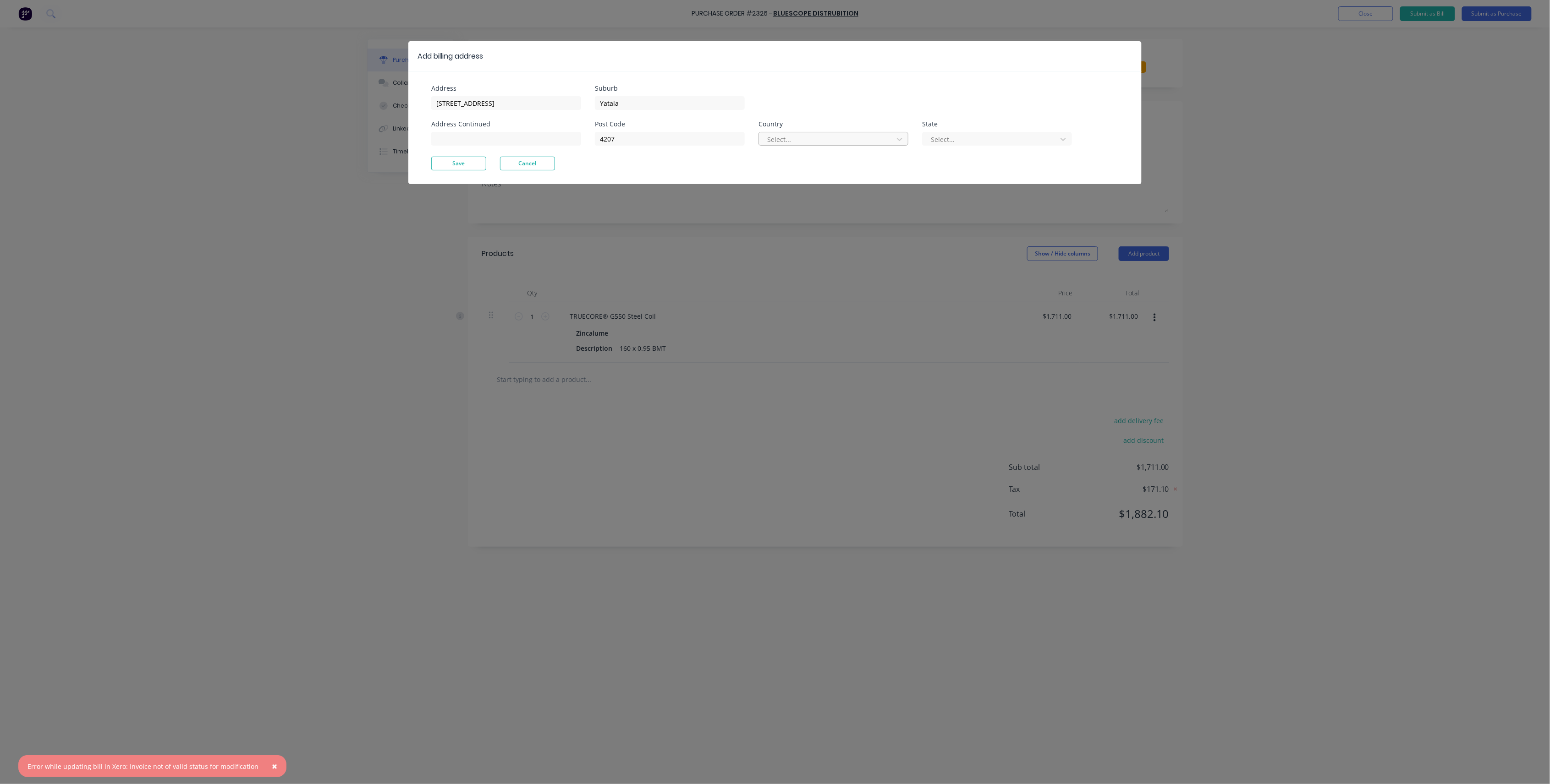
click at [829, 142] on div at bounding box center [827, 139] width 122 height 11
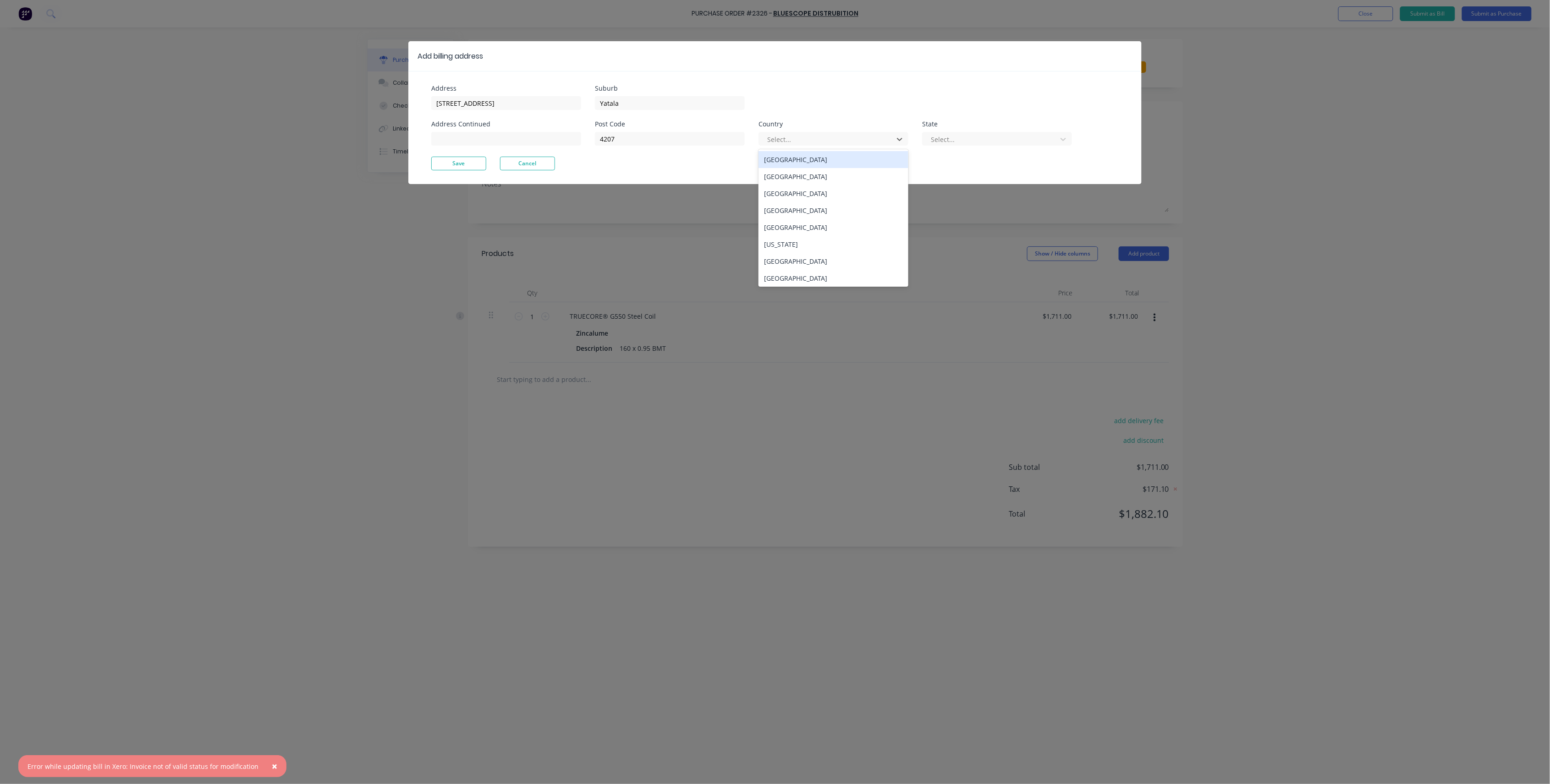
click at [835, 159] on div "[GEOGRAPHIC_DATA]" at bounding box center [834, 159] width 150 height 17
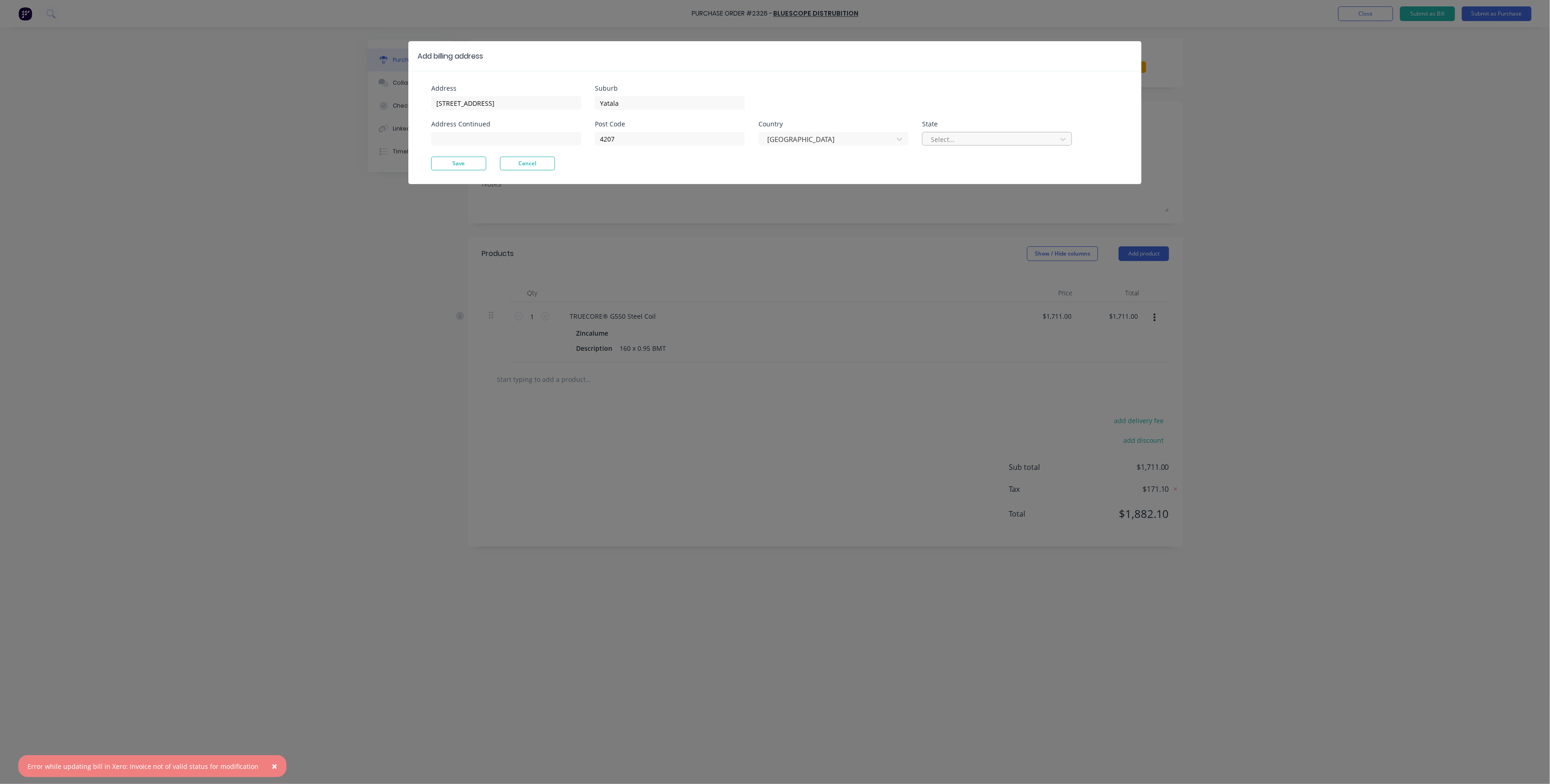
click at [1031, 137] on div at bounding box center [990, 139] width 122 height 11
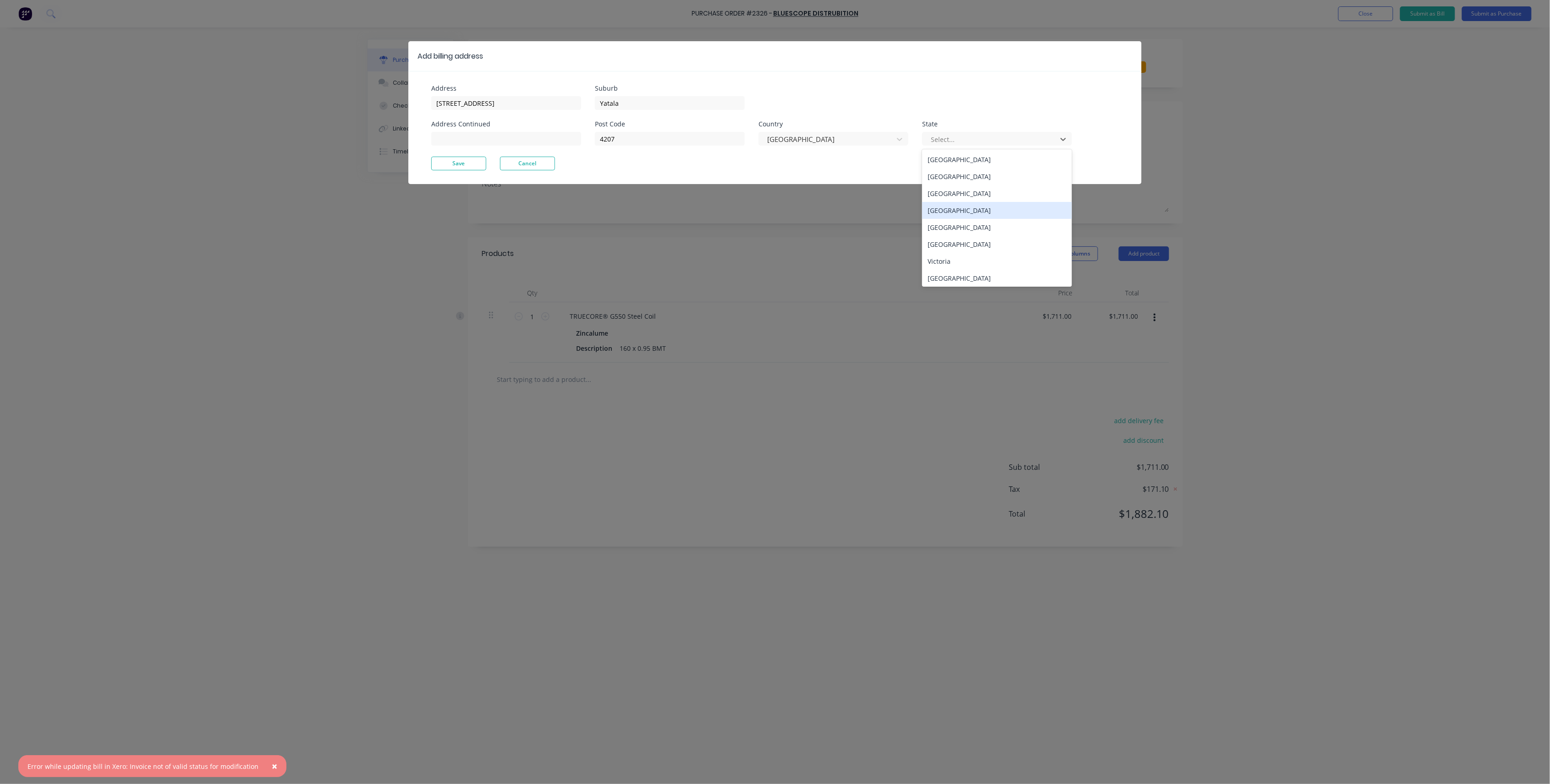
click at [997, 212] on div "[GEOGRAPHIC_DATA]" at bounding box center [997, 210] width 150 height 17
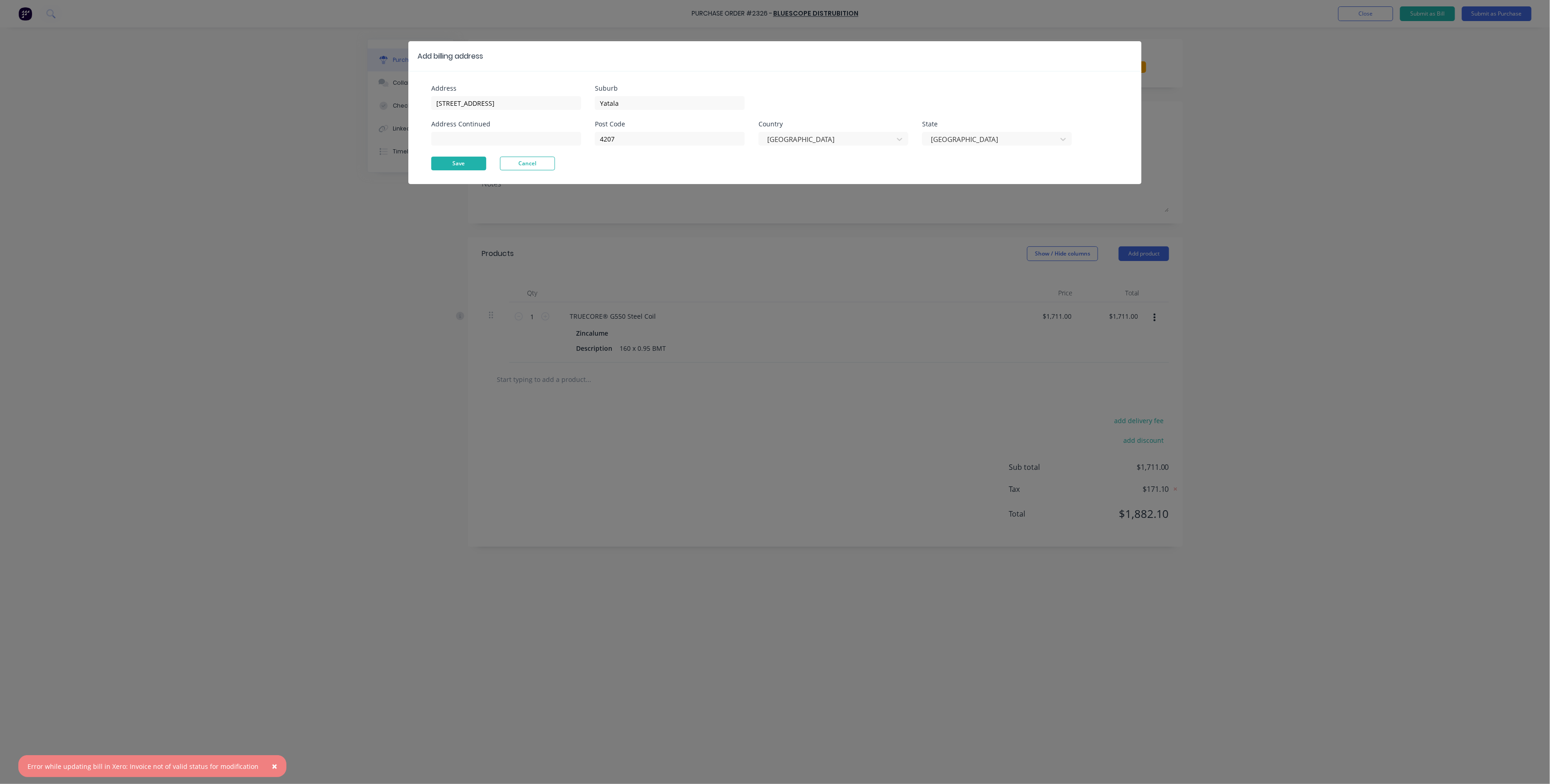
click at [471, 161] on button "Save" at bounding box center [459, 163] width 55 height 13
